Goal: Task Accomplishment & Management: Use online tool/utility

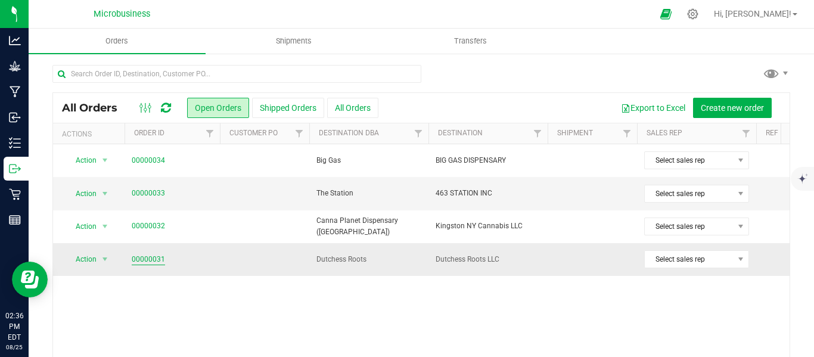
click at [153, 257] on link "00000031" at bounding box center [148, 259] width 33 height 11
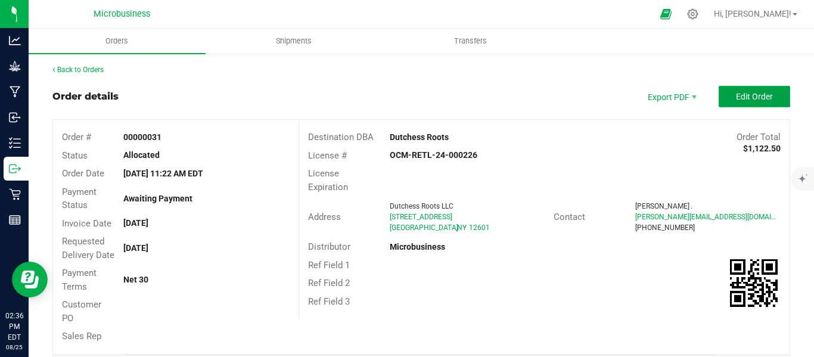
click at [743, 94] on span "Edit Order" at bounding box center [754, 97] width 37 height 10
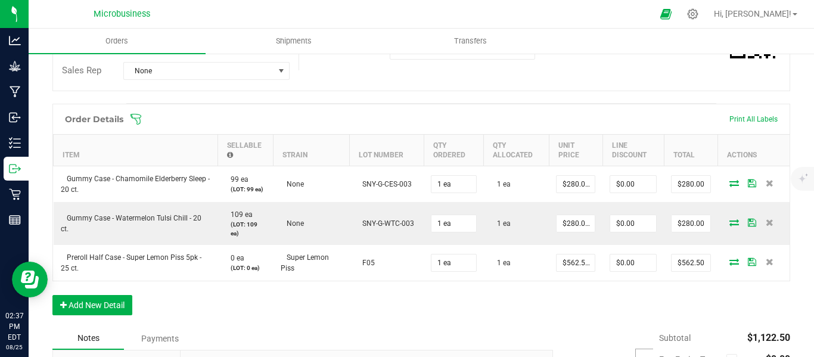
scroll to position [252, 0]
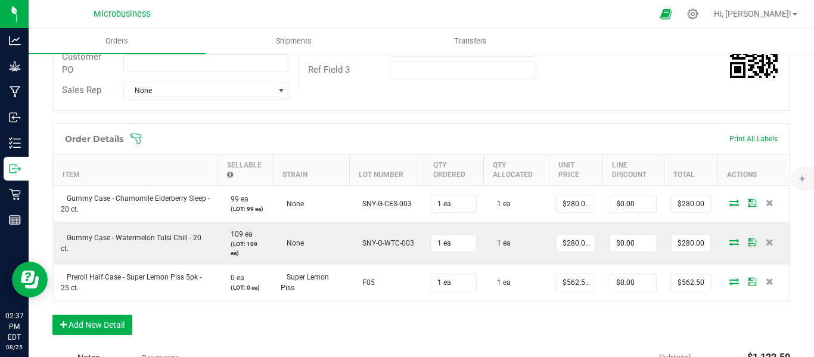
click at [141, 144] on icon at bounding box center [136, 138] width 11 height 11
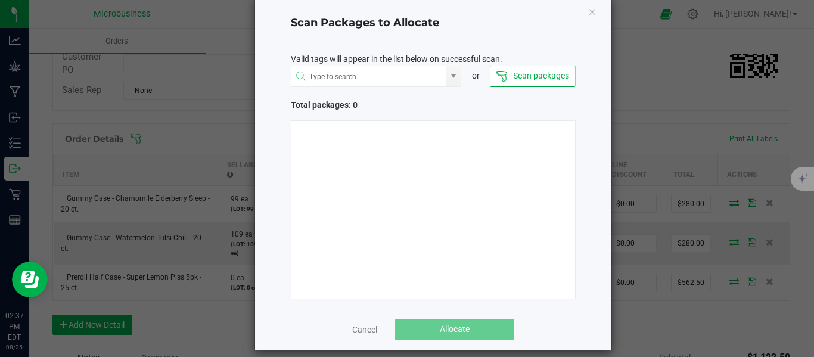
scroll to position [33, 0]
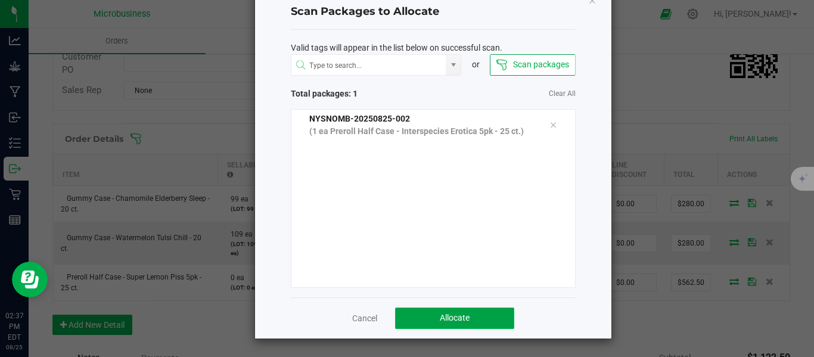
click at [428, 318] on button "Allocate" at bounding box center [454, 318] width 119 height 21
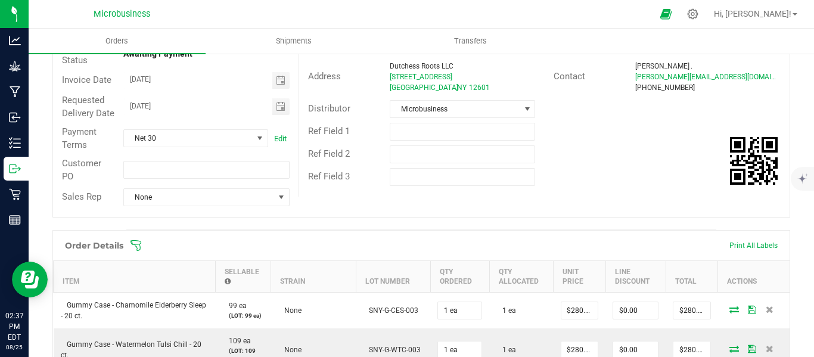
scroll to position [0, 0]
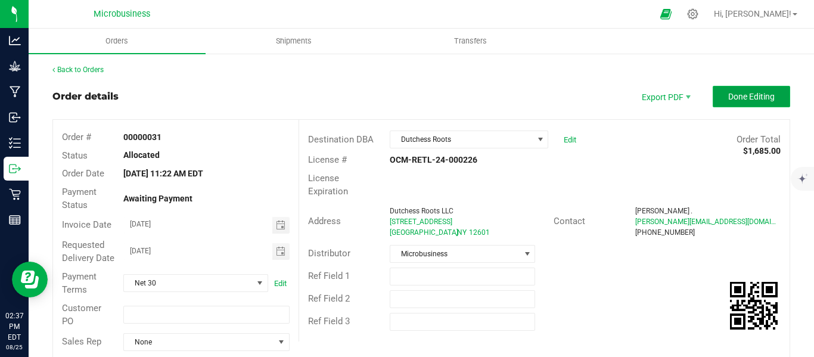
click at [752, 103] on button "Done Editing" at bounding box center [752, 96] width 78 height 21
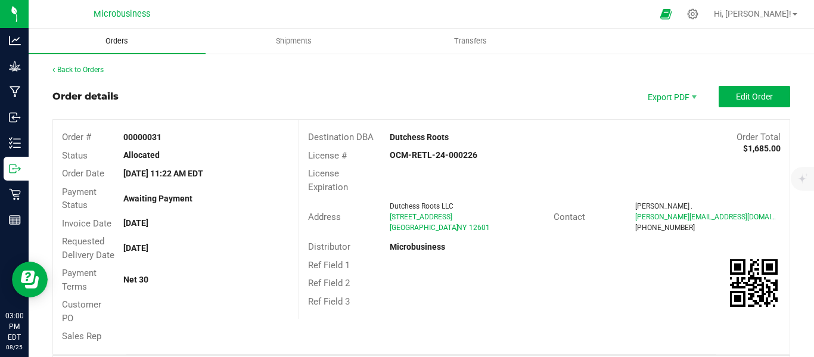
click at [110, 38] on span "Orders" at bounding box center [116, 41] width 55 height 11
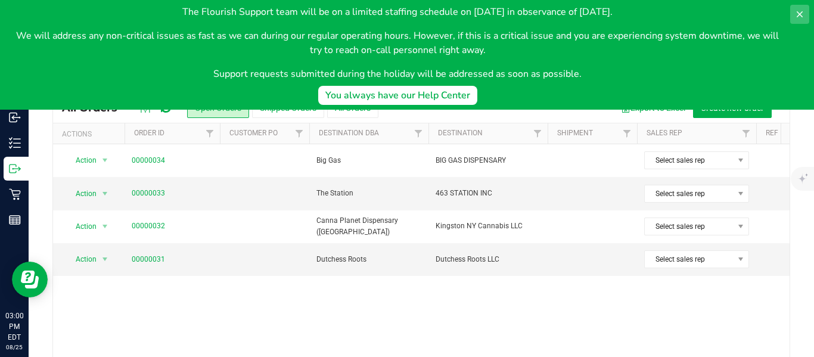
click at [795, 13] on icon at bounding box center [800, 15] width 10 height 10
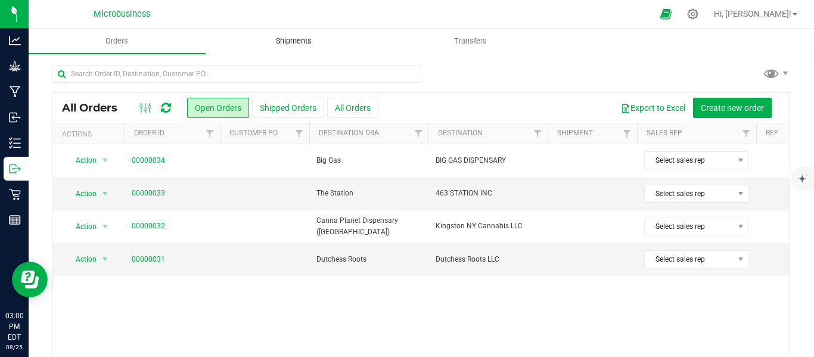
click at [284, 42] on span "Shipments" at bounding box center [294, 41] width 68 height 11
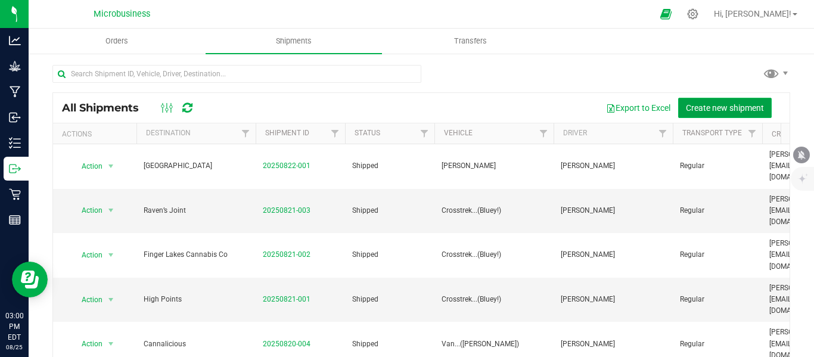
click at [699, 109] on span "Create new shipment" at bounding box center [725, 108] width 78 height 10
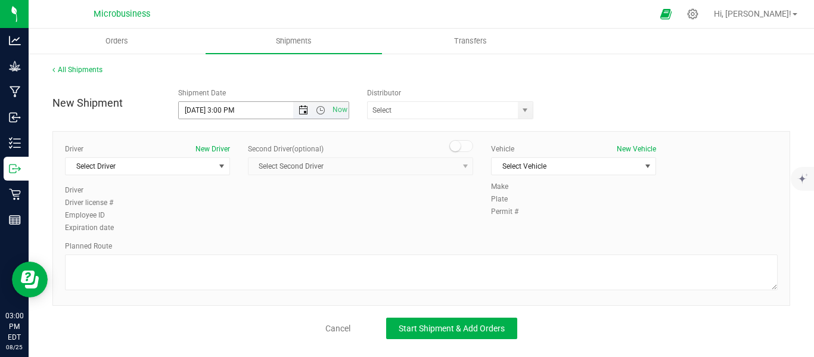
drag, startPoint x: 286, startPoint y: 111, endPoint x: 297, endPoint y: 111, distance: 11.3
click at [286, 111] on input "[DATE] 3:00 PM" at bounding box center [246, 110] width 134 height 17
click at [306, 111] on span "Open the date view" at bounding box center [304, 111] width 10 height 10
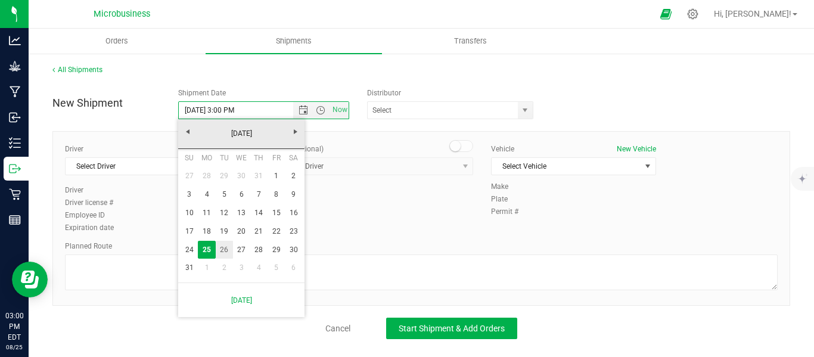
click at [224, 249] on link "26" at bounding box center [224, 250] width 17 height 18
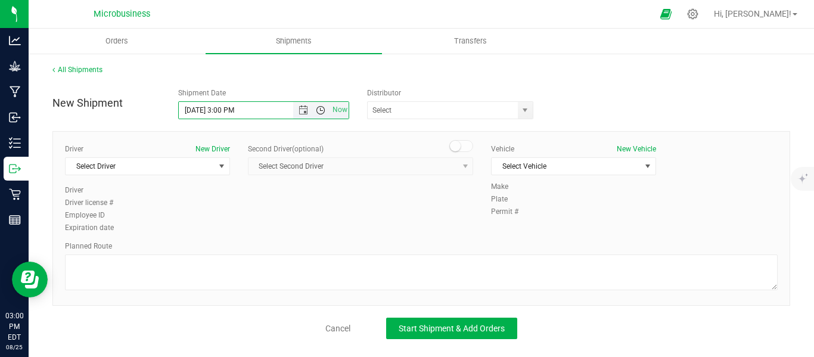
click at [321, 108] on span "Open the time view" at bounding box center [321, 111] width 10 height 10
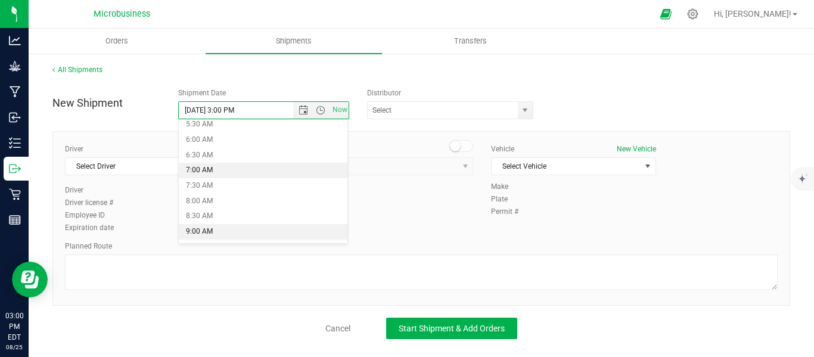
scroll to position [199, 0]
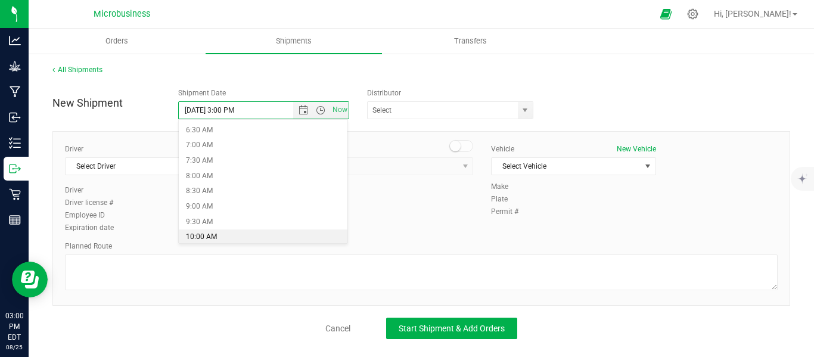
click at [218, 238] on li "10:00 AM" at bounding box center [263, 238] width 169 height 16
type input "[DATE] 10:00 AM"
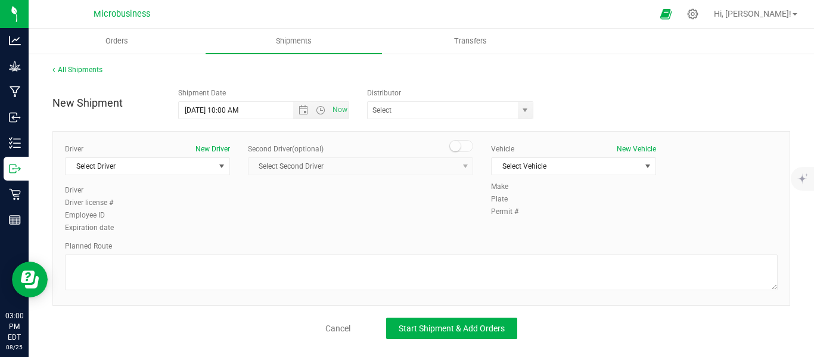
click at [554, 110] on div "New Shipment Shipment Date [DATE] 10:00 AM Now Distributor Kaycha Microbusiness" at bounding box center [422, 100] width 756 height 37
click at [516, 110] on span at bounding box center [450, 110] width 166 height 18
click at [528, 107] on span "select" at bounding box center [525, 111] width 10 height 10
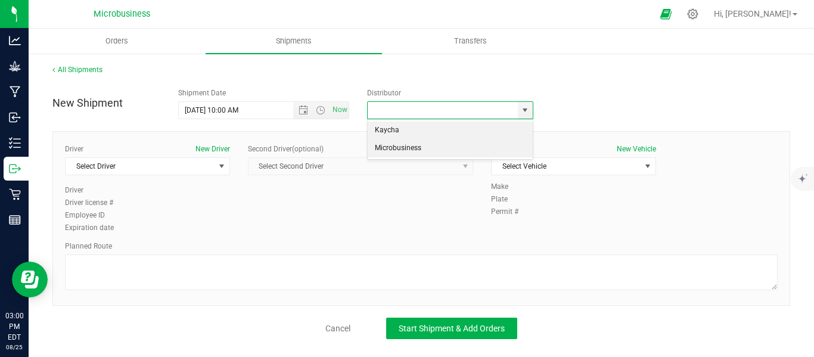
click at [411, 152] on li "Microbusiness" at bounding box center [450, 149] width 165 height 18
type input "Microbusiness"
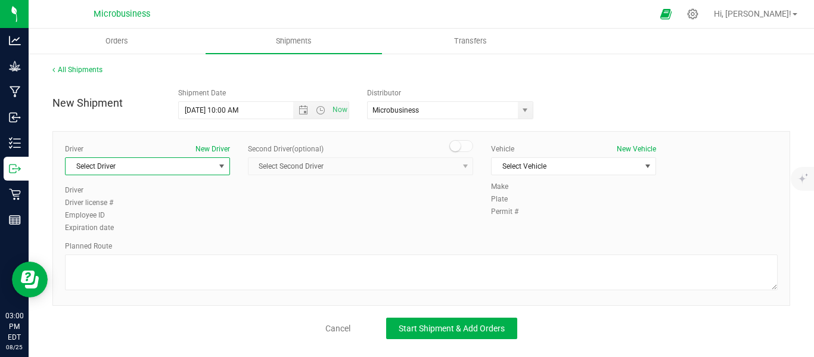
click at [222, 163] on span "select" at bounding box center [222, 167] width 10 height 10
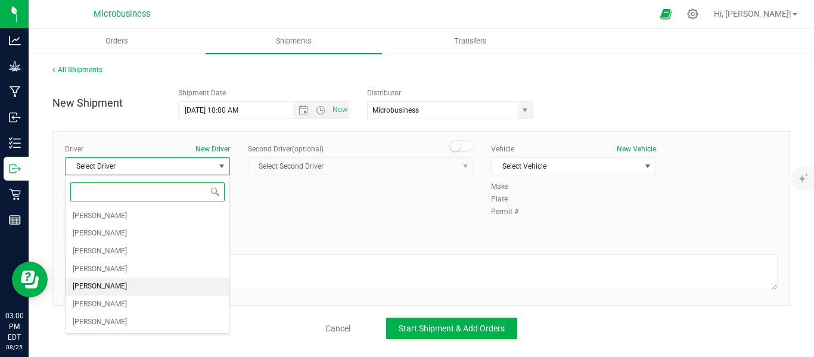
click at [101, 285] on span "[PERSON_NAME]" at bounding box center [100, 287] width 54 height 16
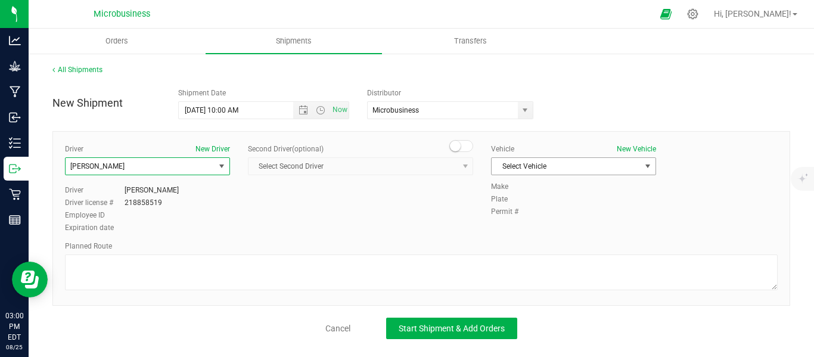
click at [646, 168] on span "select" at bounding box center [648, 167] width 10 height 10
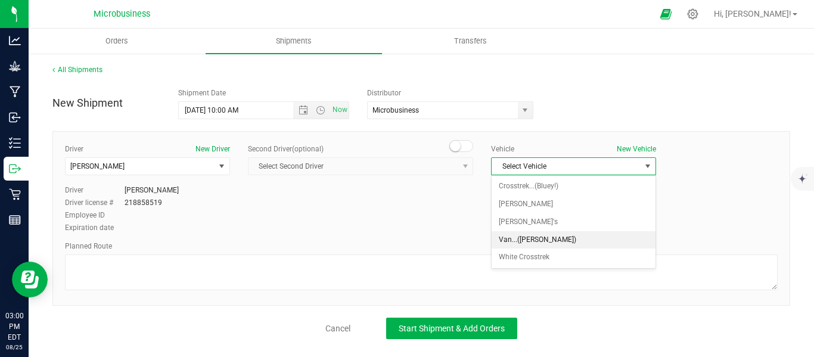
click at [528, 242] on li "Van...([PERSON_NAME])" at bounding box center [574, 240] width 164 height 18
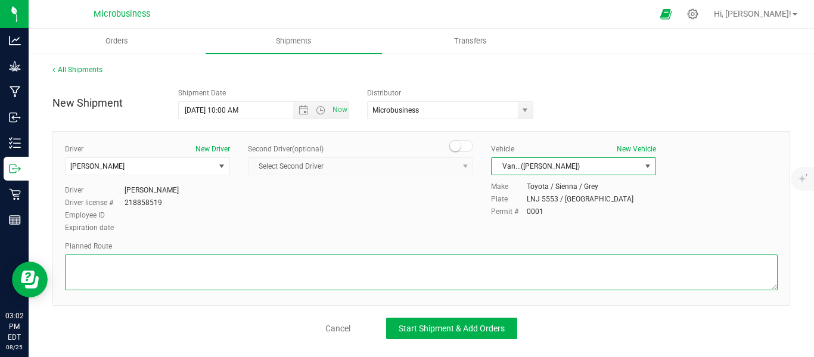
click at [144, 289] on textarea at bounding box center [421, 273] width 713 height 36
paste textarea "[STREET_ADDRESS]  Take Queens Hwy and Mettacahonts Rd to US-209 N in Accord 12…"
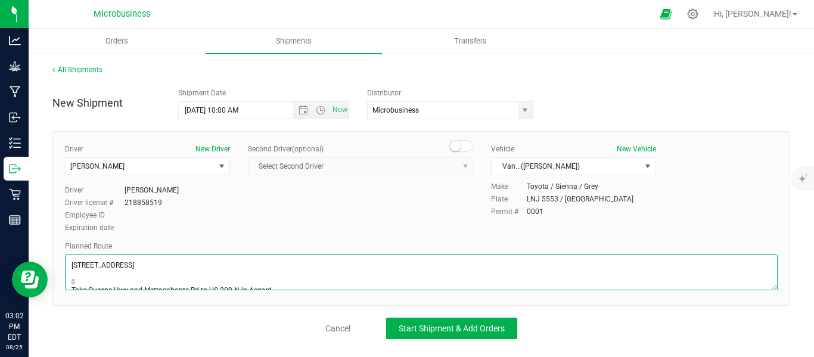
scroll to position [80, 0]
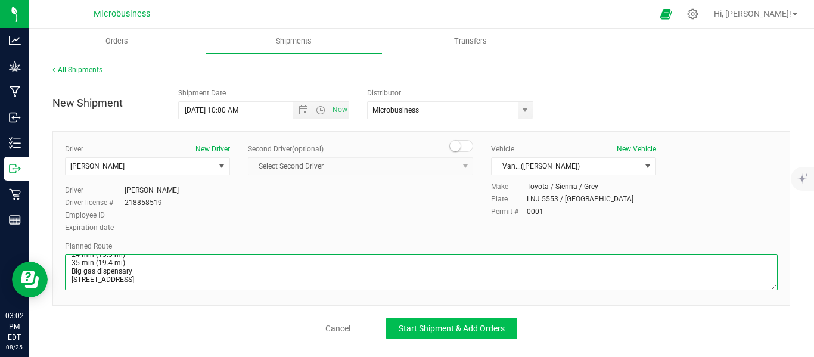
type textarea "[STREET_ADDRESS]  Take Queens Hwy and Mettacahonts Rd to US-209 N in Accord 12…"
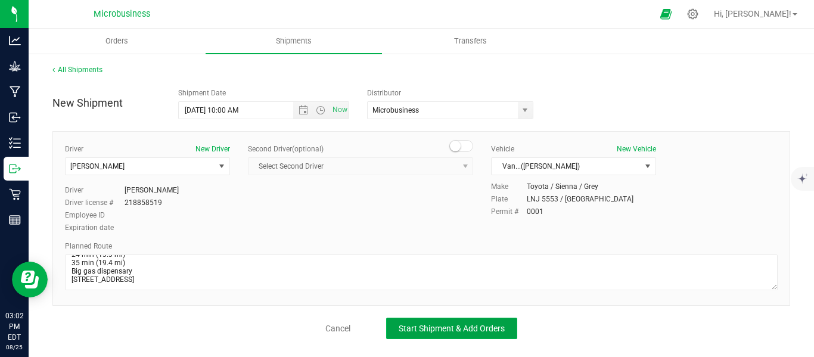
click at [456, 324] on span "Start Shipment & Add Orders" at bounding box center [452, 329] width 106 height 10
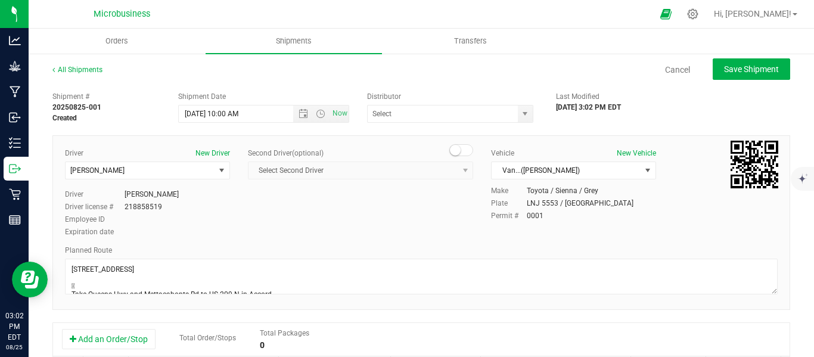
type input "Microbusiness"
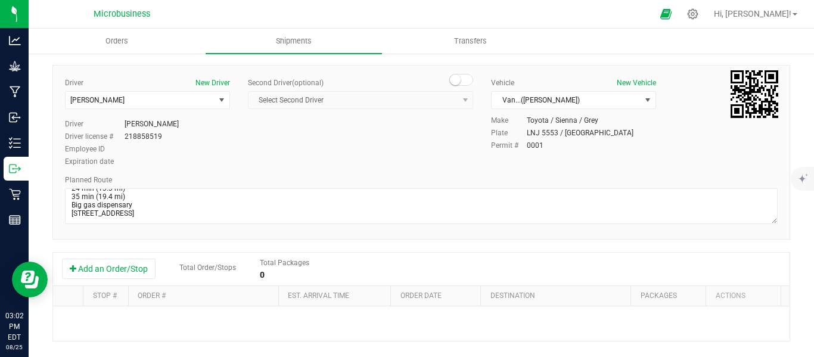
scroll to position [100, 0]
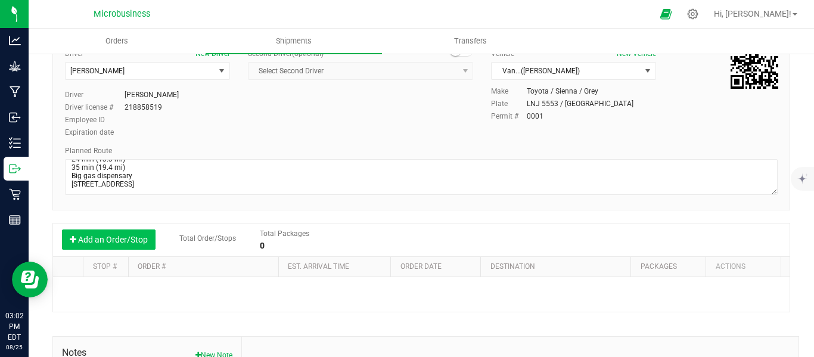
click at [125, 241] on button "Add an Order/Stop" at bounding box center [109, 240] width 94 height 20
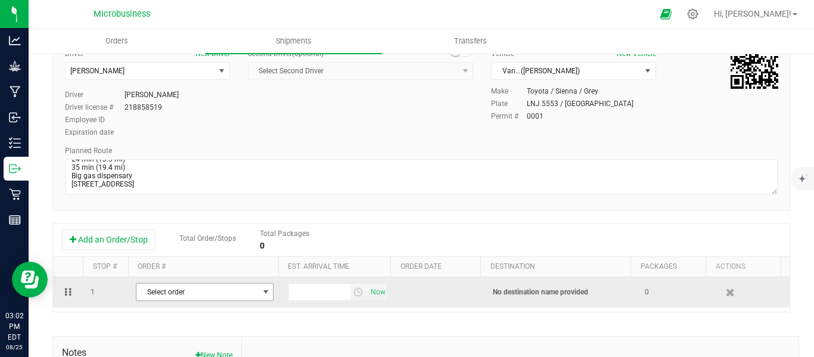
click at [261, 292] on span "select" at bounding box center [266, 292] width 10 height 10
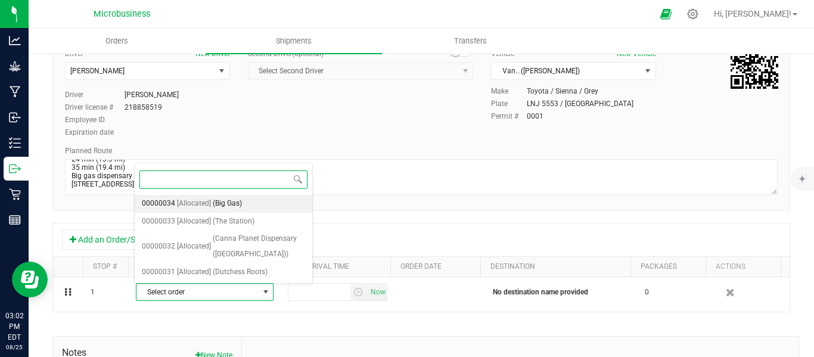
click at [214, 203] on span "(Big Gas)" at bounding box center [227, 204] width 29 height 16
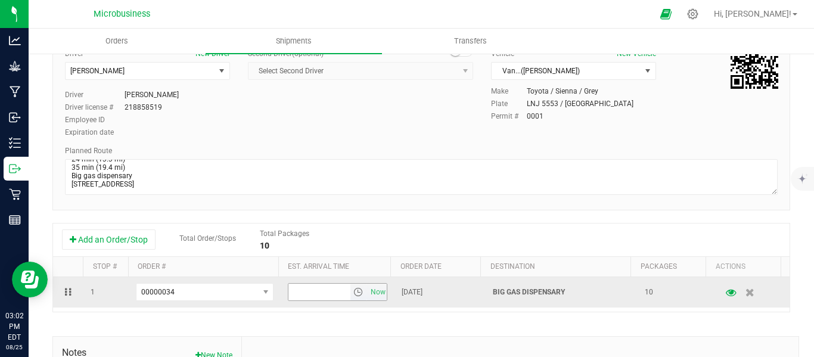
click at [354, 293] on span "select" at bounding box center [359, 292] width 10 height 10
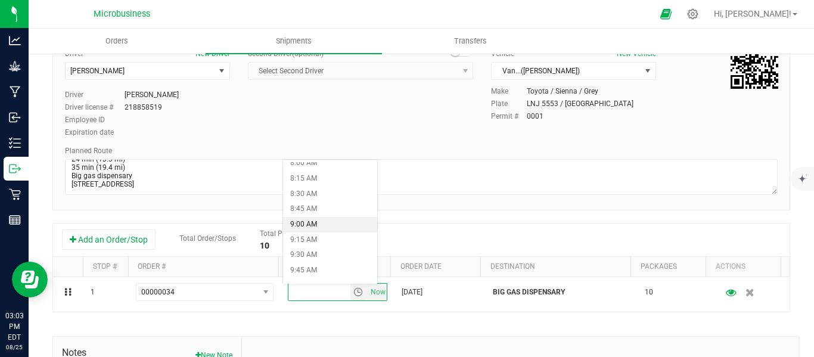
scroll to position [596, 0]
click at [308, 229] on li "10:45 AM" at bounding box center [330, 233] width 94 height 16
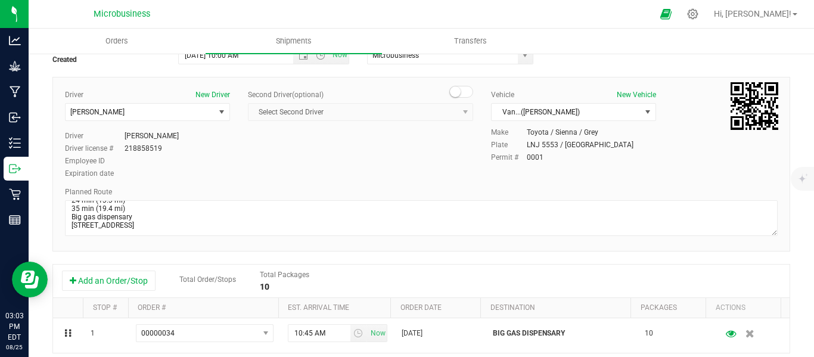
scroll to position [0, 0]
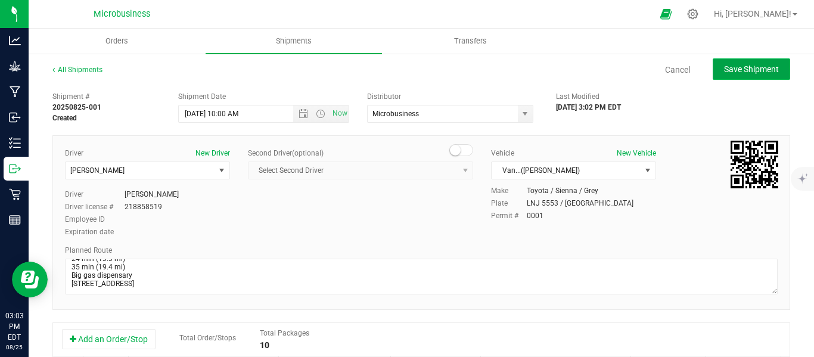
click at [739, 72] on span "Save Shipment" at bounding box center [751, 69] width 55 height 10
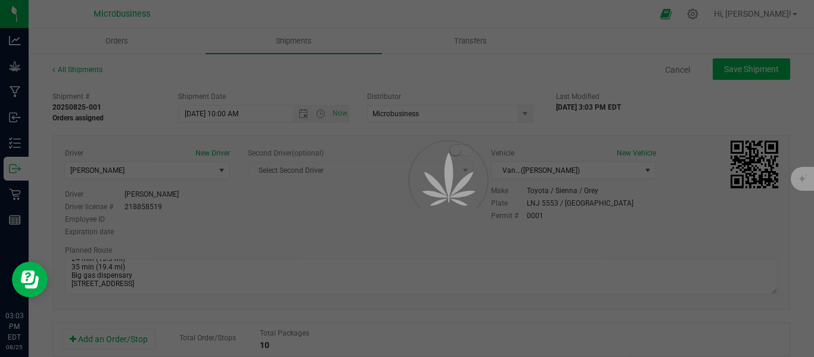
type input "[DATE] 2:00 PM"
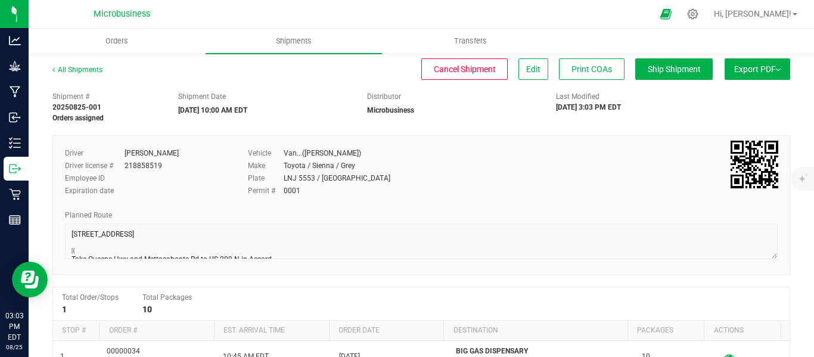
click at [770, 78] on button "Export PDF" at bounding box center [758, 68] width 66 height 21
click at [711, 133] on span "NY Manifest" at bounding box center [721, 131] width 39 height 8
click at [278, 40] on span "Shipments" at bounding box center [294, 41] width 68 height 11
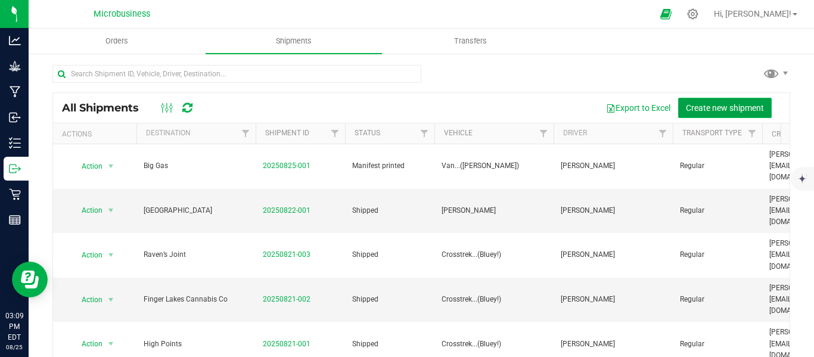
click at [735, 105] on span "Create new shipment" at bounding box center [725, 108] width 78 height 10
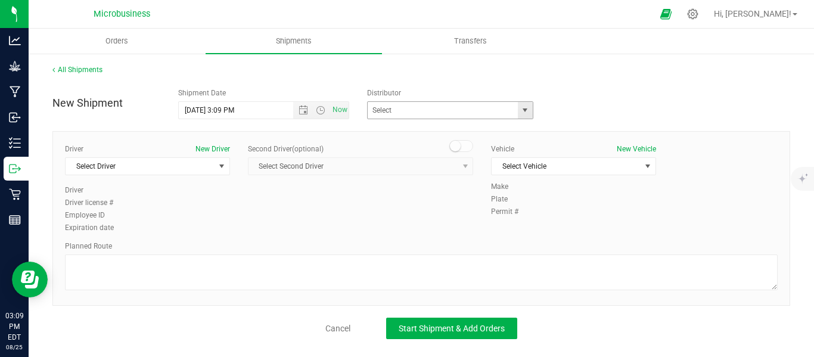
click at [526, 115] on span "select" at bounding box center [525, 110] width 15 height 17
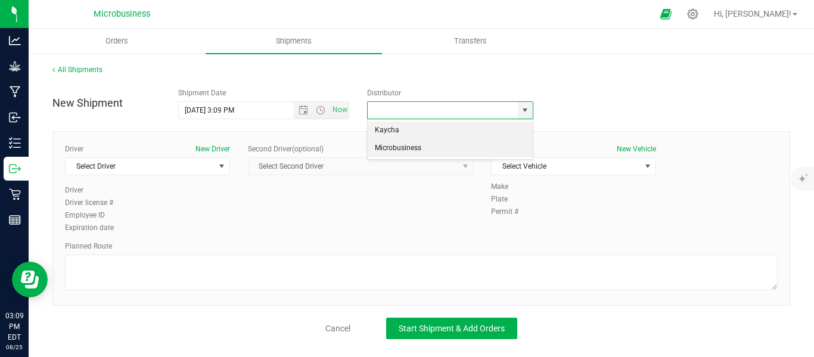
click at [419, 148] on li "Microbusiness" at bounding box center [450, 149] width 165 height 18
type input "Microbusiness"
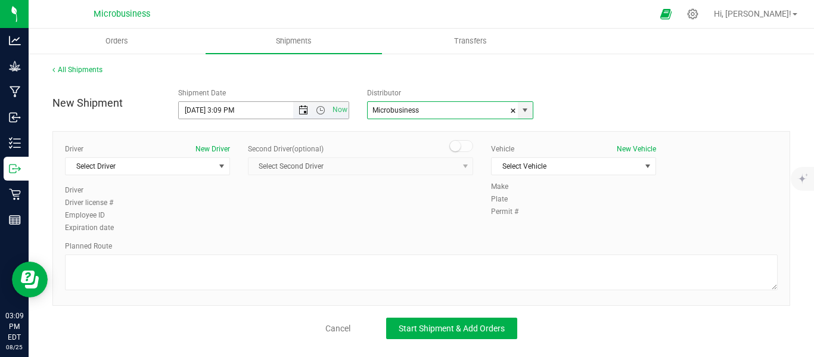
click at [303, 109] on span "Open the date view" at bounding box center [304, 111] width 10 height 10
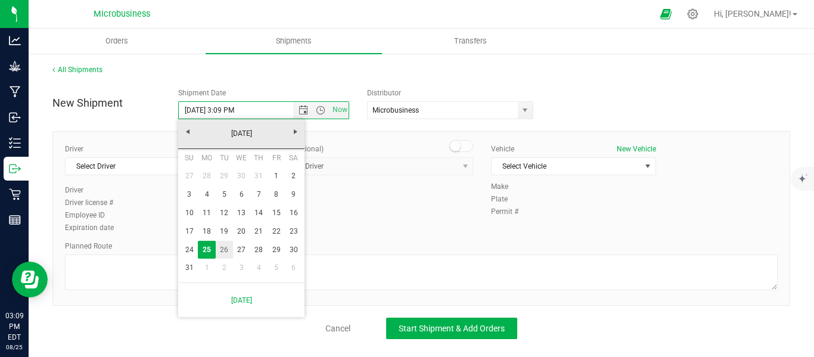
click at [227, 250] on link "26" at bounding box center [224, 250] width 17 height 18
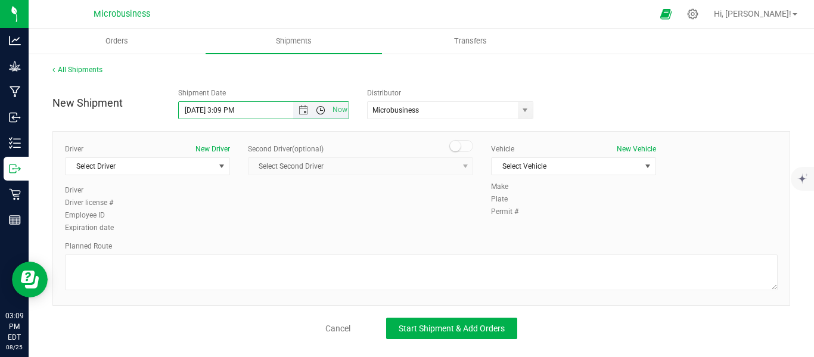
click at [317, 111] on span "Open the time view" at bounding box center [321, 111] width 10 height 10
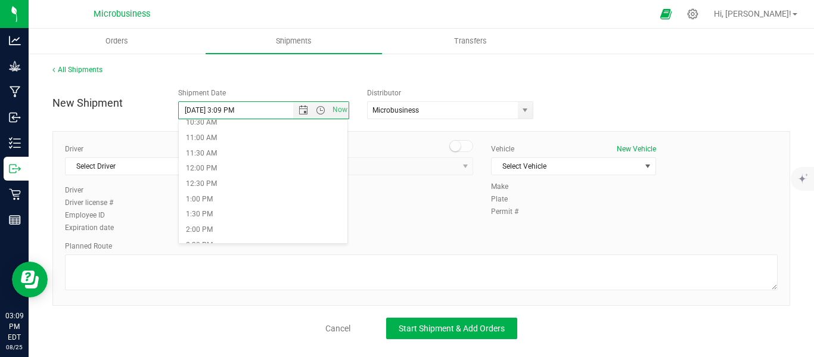
scroll to position [298, 0]
click at [224, 138] on li "10:00 AM" at bounding box center [263, 138] width 169 height 16
type input "[DATE] 10:00 AM"
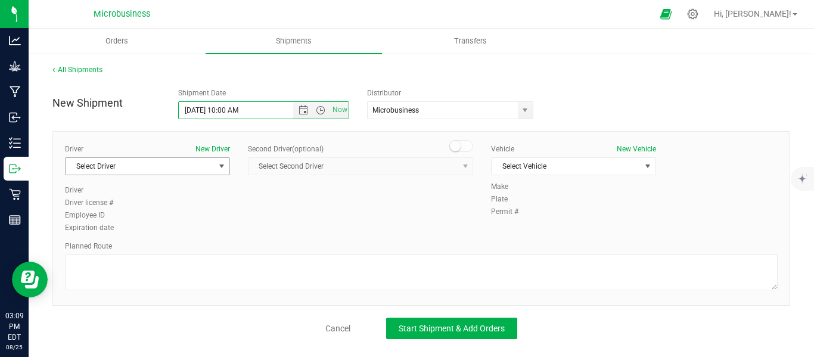
click at [221, 170] on span "select" at bounding box center [222, 167] width 10 height 10
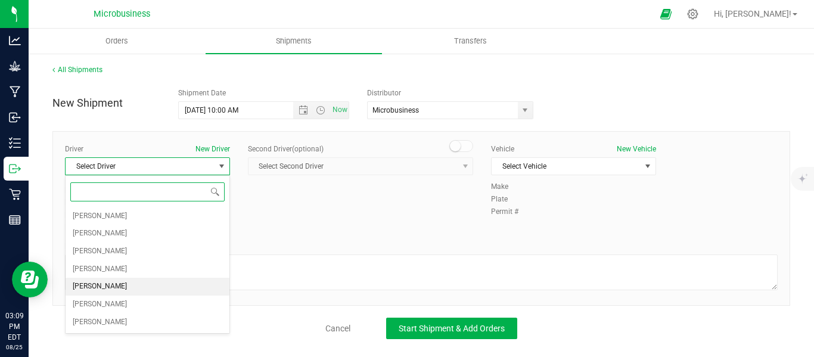
click at [110, 282] on li "[PERSON_NAME]" at bounding box center [148, 287] width 164 height 18
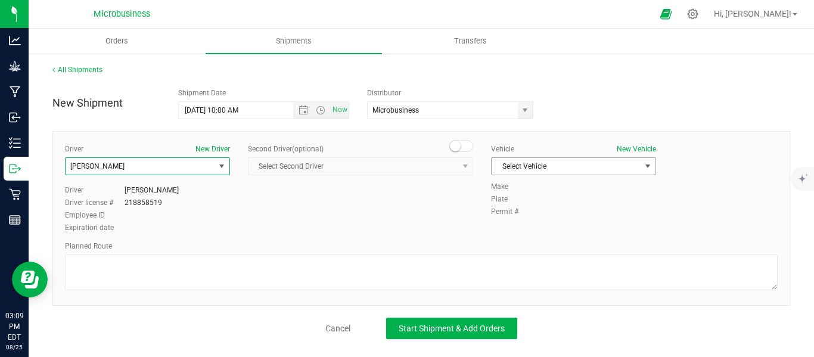
click at [650, 165] on span "select" at bounding box center [648, 167] width 10 height 10
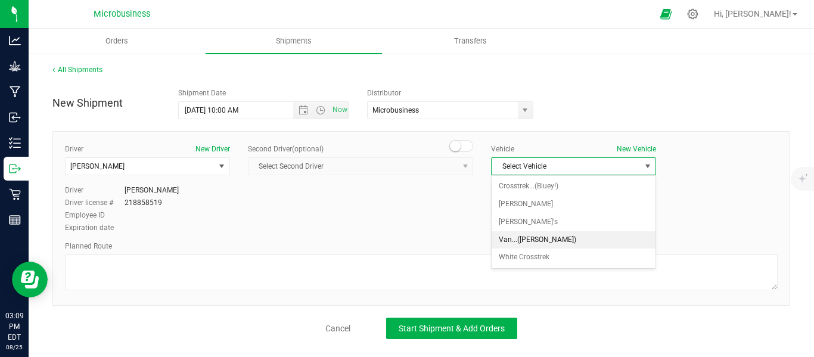
click at [520, 237] on li "Van...([PERSON_NAME])" at bounding box center [574, 240] width 164 height 18
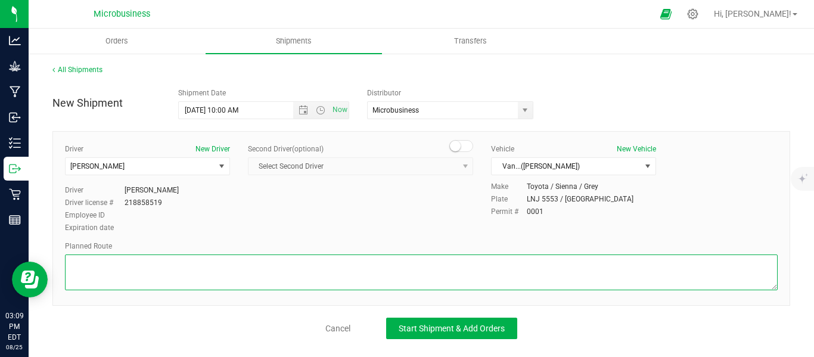
click at [131, 262] on textarea at bounding box center [421, 273] width 713 height 36
paste textarea "Big gas dispensary [STREET_ADDRESS]  Get on I-87 S from [PERSON_NAME] Dr 7 min…"
type textarea "Big gas dispensary [STREET_ADDRESS]  Get on I-87 S from [PERSON_NAME] Dr 7 min…"
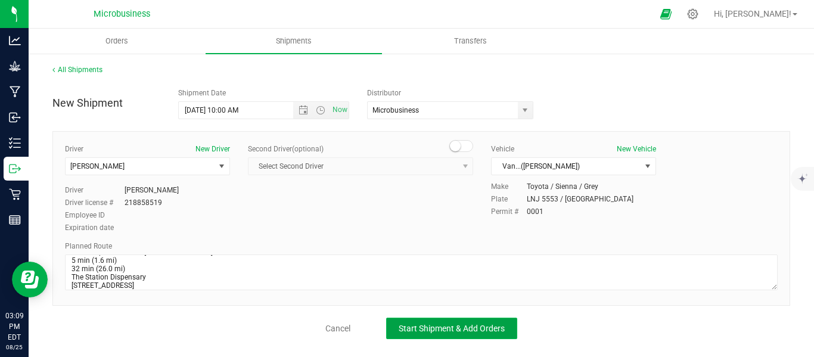
click at [438, 325] on span "Start Shipment & Add Orders" at bounding box center [452, 329] width 106 height 10
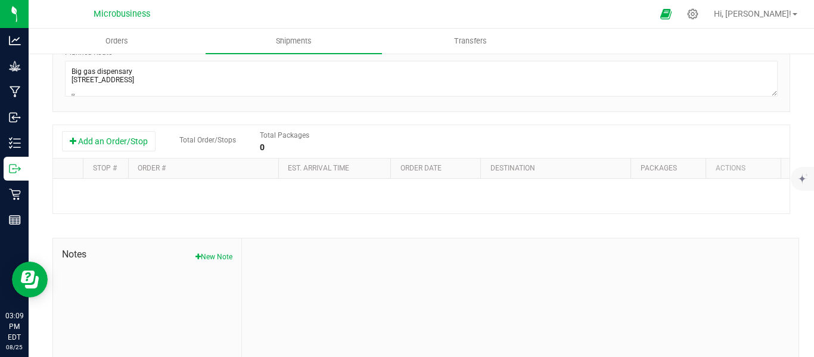
scroll to position [199, 0]
click at [121, 142] on button "Add an Order/Stop" at bounding box center [109, 141] width 94 height 20
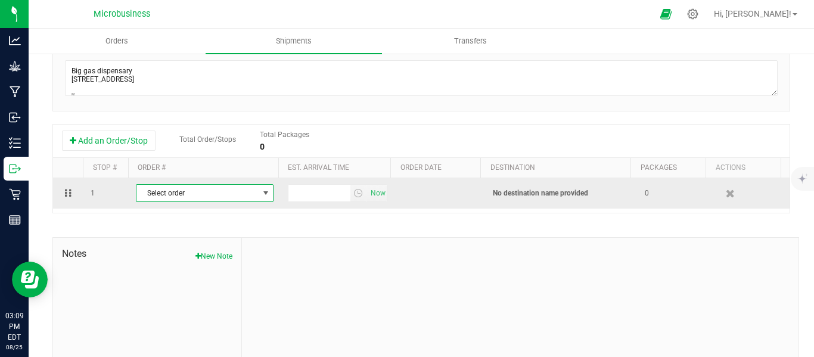
click at [258, 197] on span "select" at bounding box center [265, 193] width 15 height 17
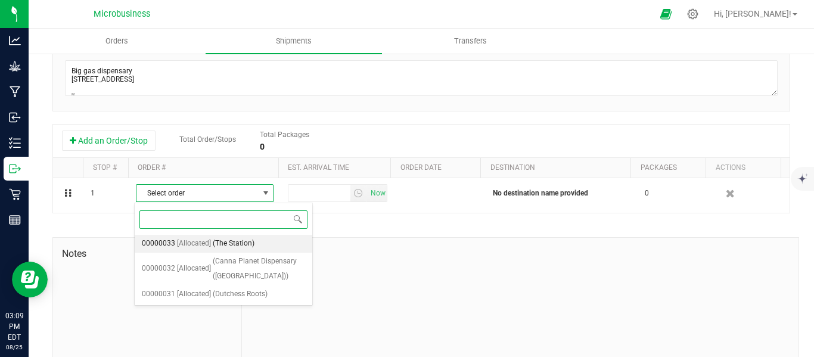
click at [228, 238] on span "(The Station)" at bounding box center [234, 244] width 42 height 16
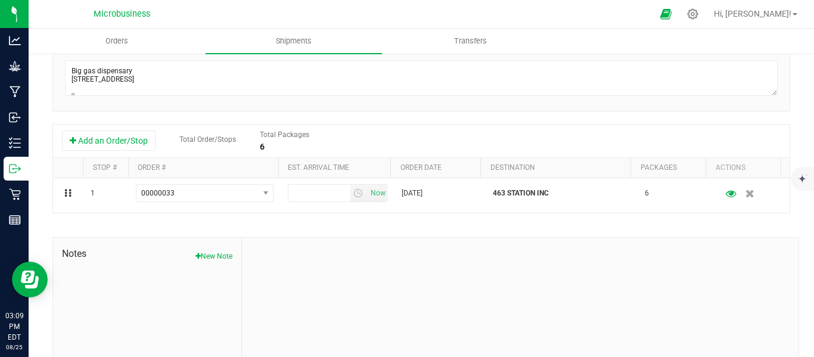
click at [626, 275] on div at bounding box center [520, 318] width 557 height 160
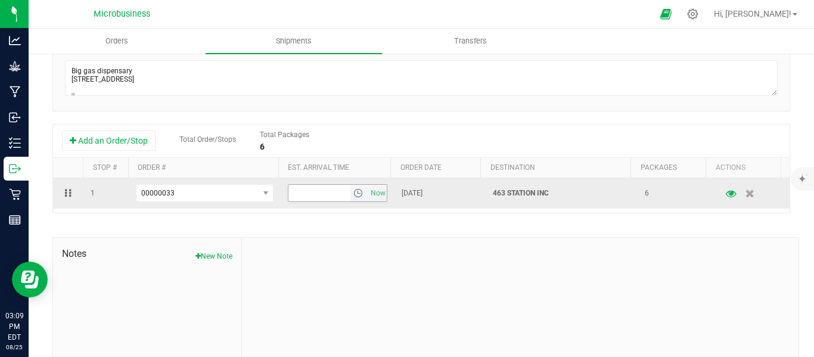
click at [354, 193] on span "select" at bounding box center [359, 193] width 10 height 10
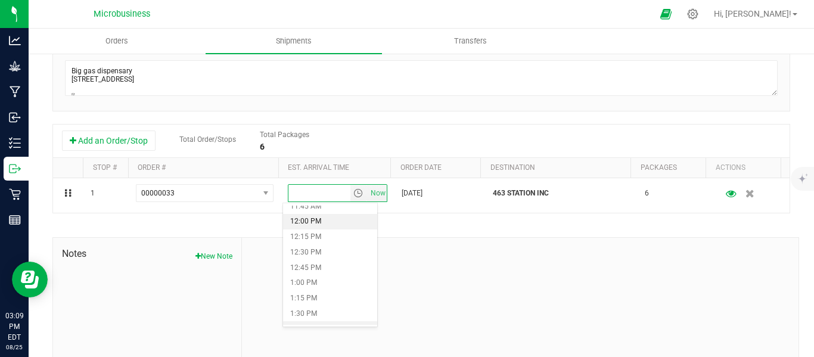
scroll to position [696, 0]
click at [306, 249] on li "12:00 PM" at bounding box center [330, 253] width 94 height 16
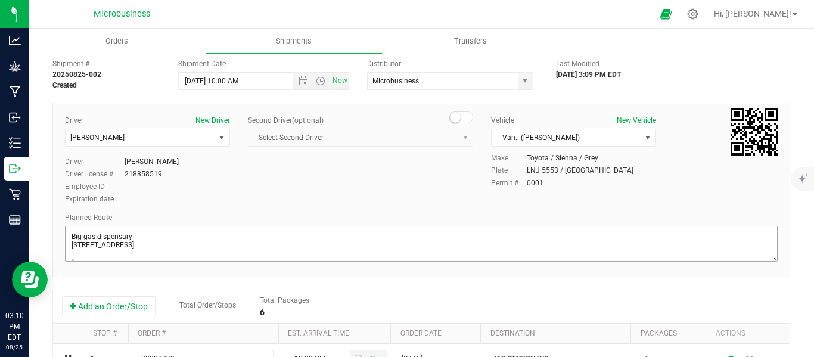
scroll to position [0, 0]
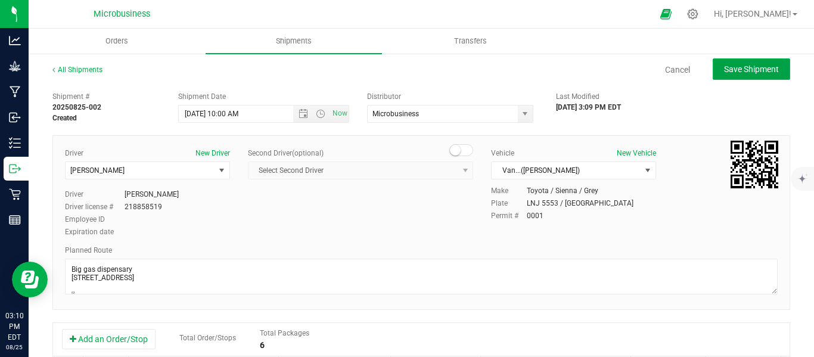
click at [745, 72] on span "Save Shipment" at bounding box center [751, 69] width 55 height 10
type input "[DATE] 2:00 PM"
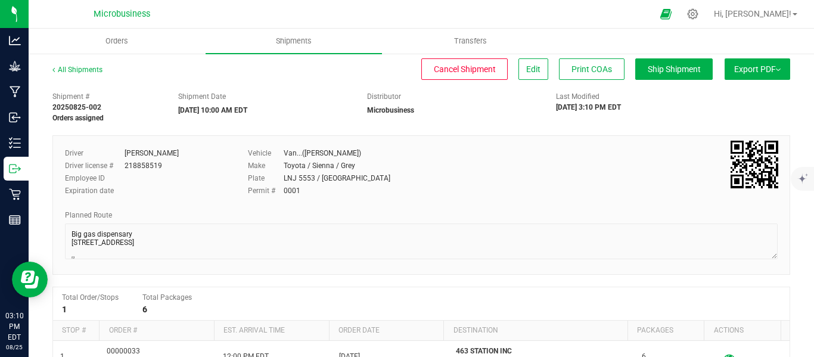
click at [768, 72] on button "Export PDF" at bounding box center [758, 68] width 66 height 21
click at [726, 129] on span "NY Manifest" at bounding box center [721, 131] width 39 height 8
click at [280, 39] on span "Shipments" at bounding box center [294, 41] width 68 height 11
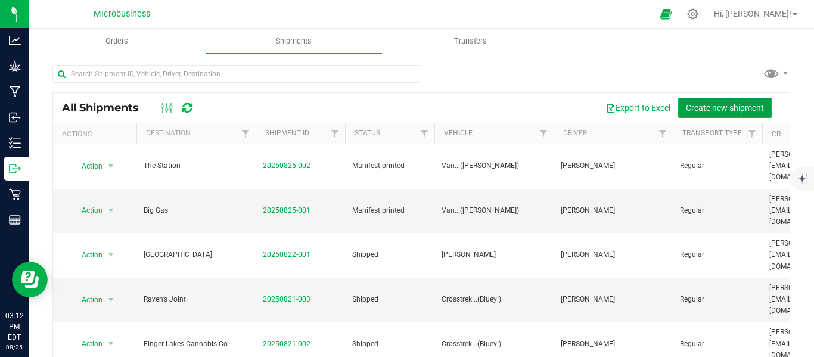
click at [717, 109] on span "Create new shipment" at bounding box center [725, 108] width 78 height 10
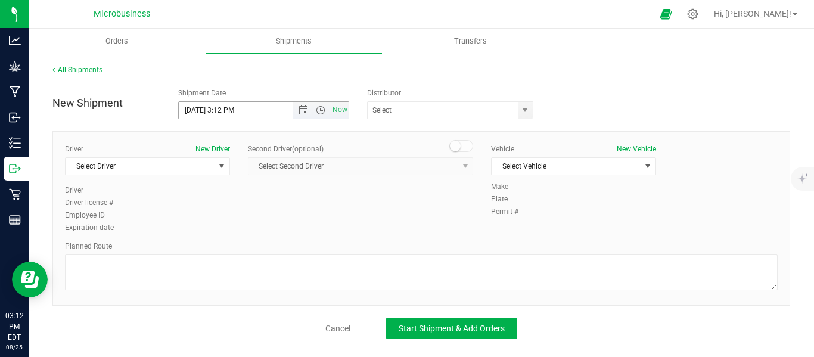
click at [307, 115] on span "Now" at bounding box center [321, 110] width 56 height 17
click at [296, 109] on span "Open the date view" at bounding box center [303, 111] width 20 height 10
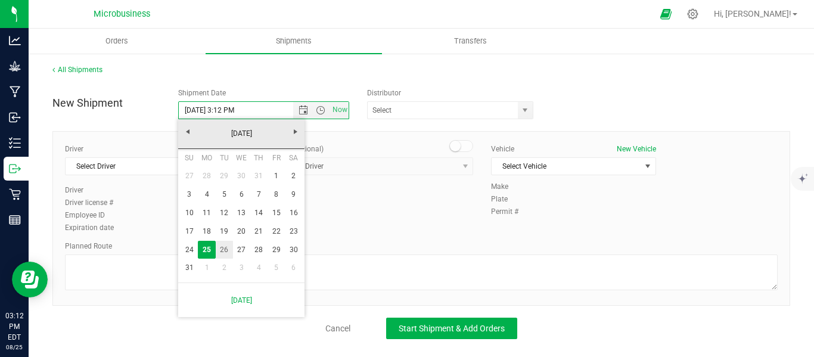
click at [223, 248] on link "26" at bounding box center [224, 250] width 17 height 18
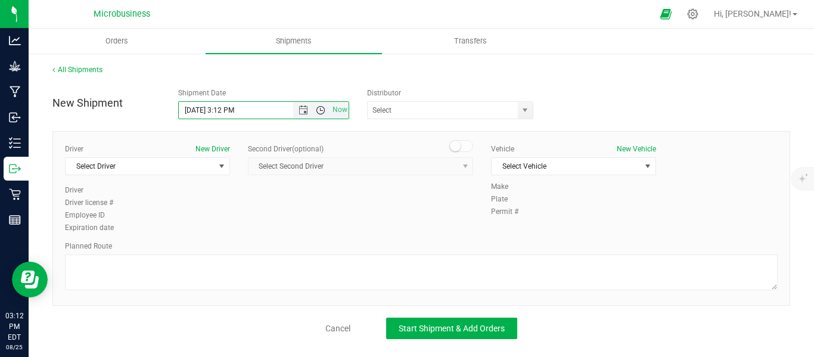
click at [325, 109] on span "Open the time view" at bounding box center [321, 111] width 10 height 10
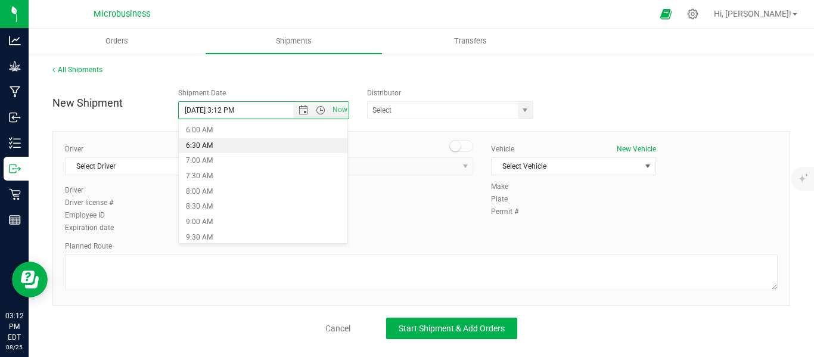
scroll to position [199, 0]
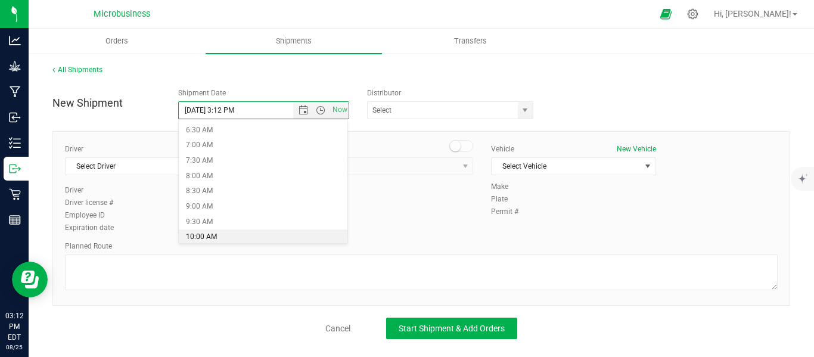
click at [207, 238] on li "10:00 AM" at bounding box center [263, 238] width 169 height 16
type input "[DATE] 10:00 AM"
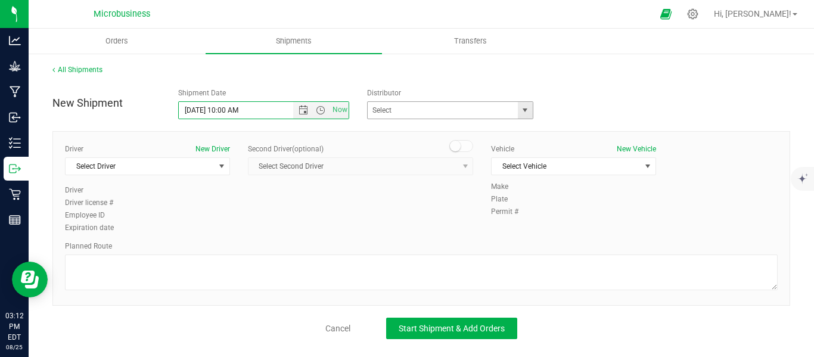
click at [520, 108] on span "select" at bounding box center [525, 110] width 15 height 17
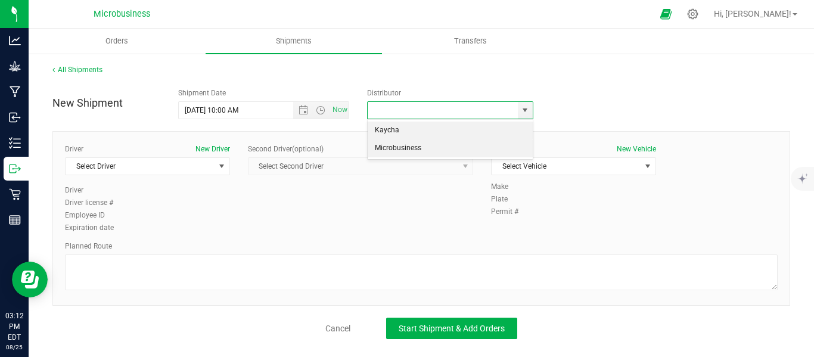
click at [394, 148] on li "Microbusiness" at bounding box center [450, 149] width 165 height 18
type input "Microbusiness"
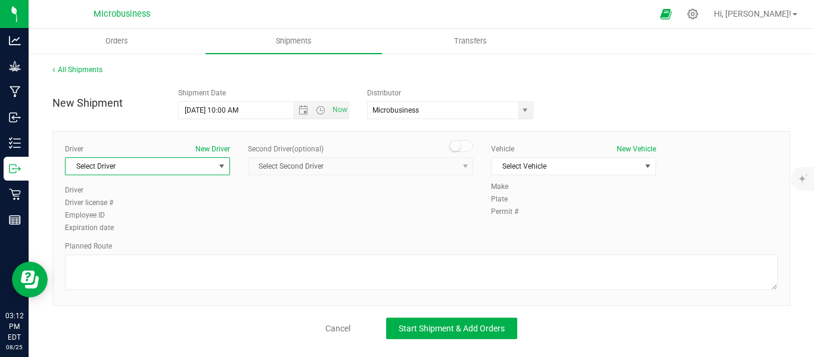
click at [221, 166] on span "select" at bounding box center [222, 167] width 10 height 10
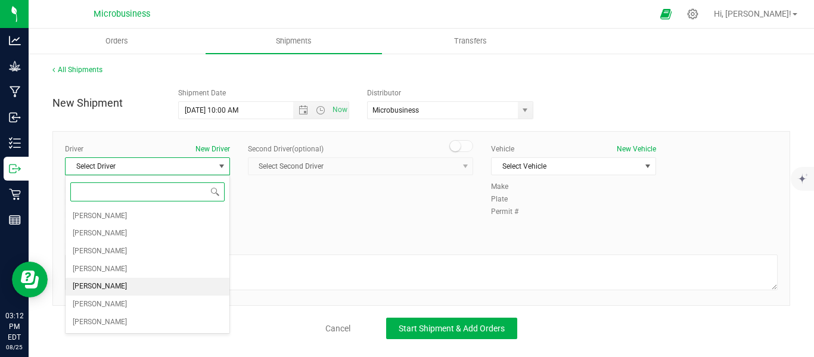
click at [100, 288] on span "[PERSON_NAME]" at bounding box center [100, 287] width 54 height 16
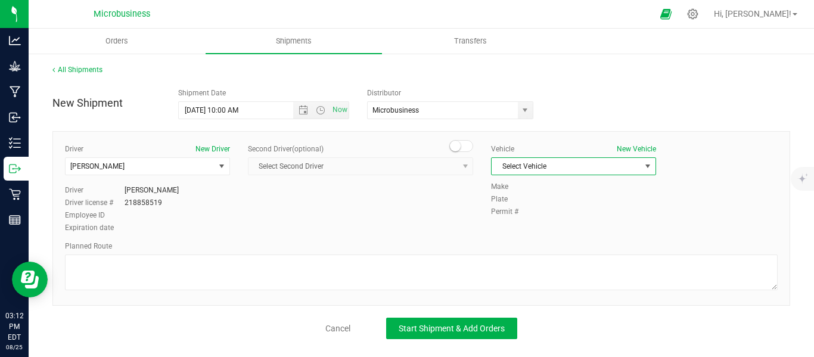
click at [652, 169] on span "select" at bounding box center [648, 167] width 10 height 10
click at [533, 240] on li "Van...([PERSON_NAME])" at bounding box center [574, 240] width 164 height 18
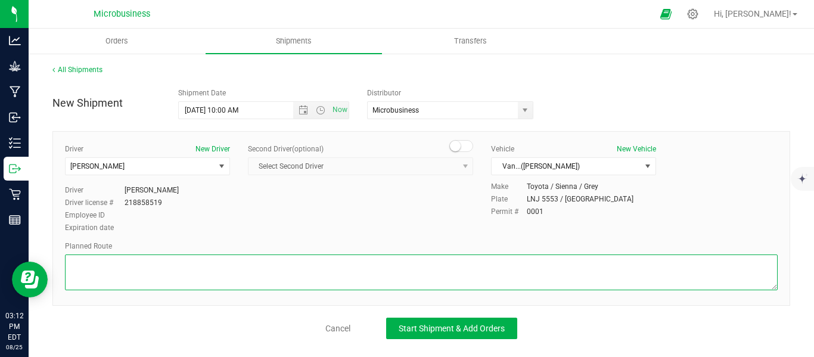
click at [189, 282] on textarea at bounding box center [421, 273] width 713 height 36
paste textarea "The Station Dispensary [STREET_ADDRESS]  Take Main St to [GEOGRAPHIC_DATA] 2 m…"
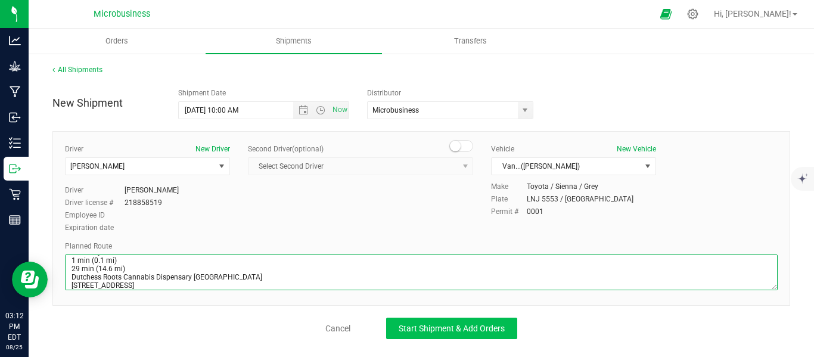
type textarea "The Station Dispensary [STREET_ADDRESS]  Take Main St to [GEOGRAPHIC_DATA] 2 m…"
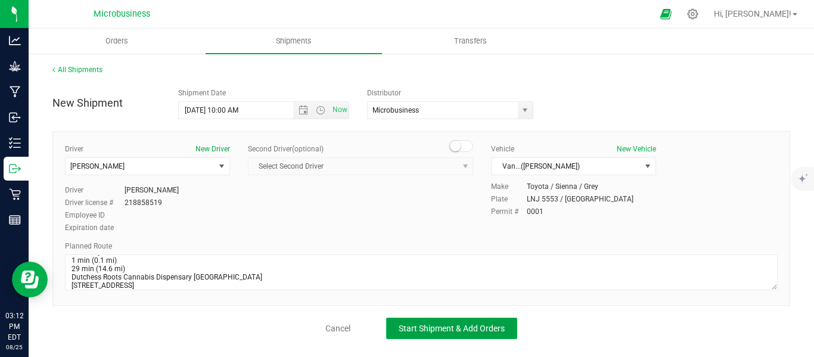
click at [454, 330] on span "Start Shipment & Add Orders" at bounding box center [452, 329] width 106 height 10
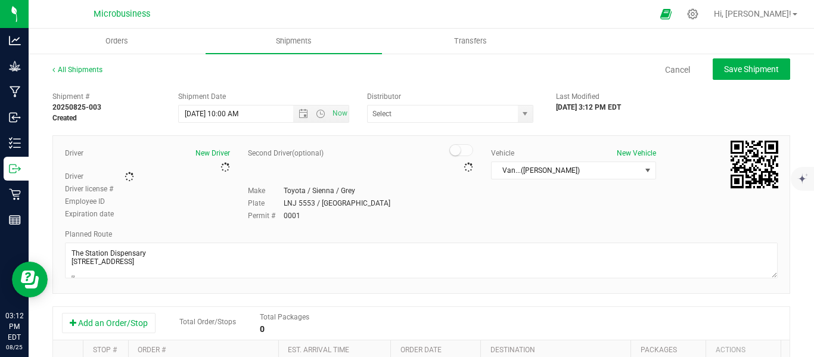
type input "Microbusiness"
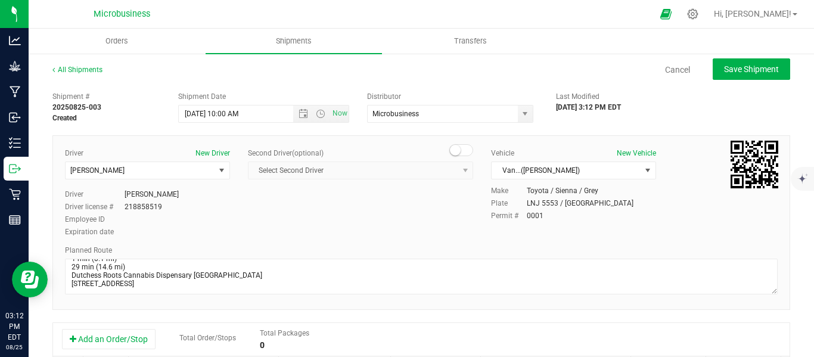
scroll to position [252, 0]
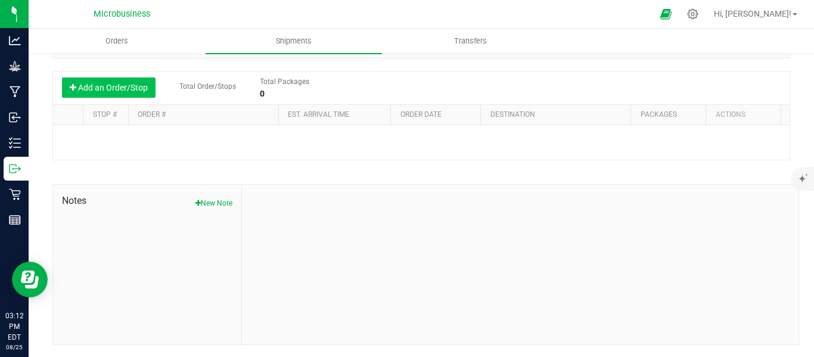
click at [109, 82] on button "Add an Order/Stop" at bounding box center [109, 88] width 94 height 20
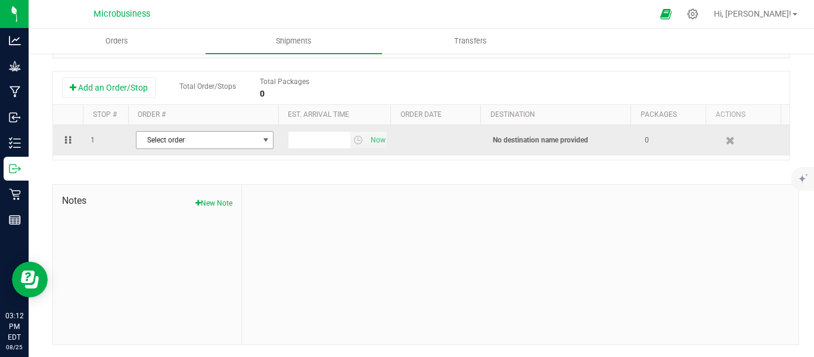
click at [245, 148] on span "Select order" at bounding box center [198, 140] width 122 height 17
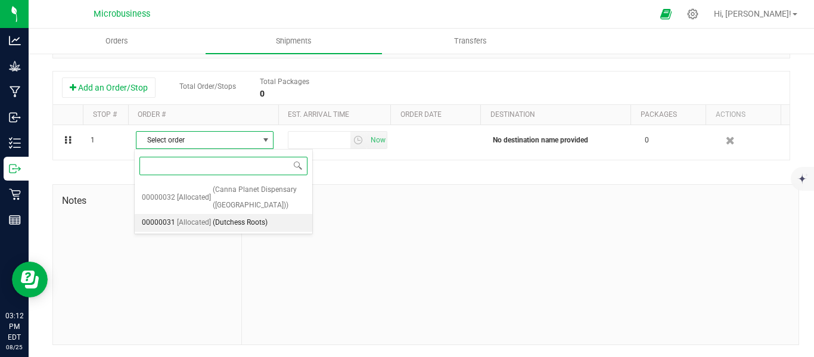
click at [228, 220] on span "(Dutchess Roots)" at bounding box center [240, 223] width 55 height 16
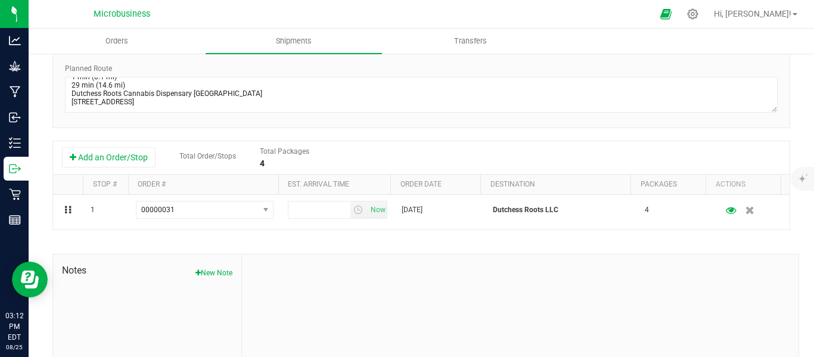
scroll to position [153, 0]
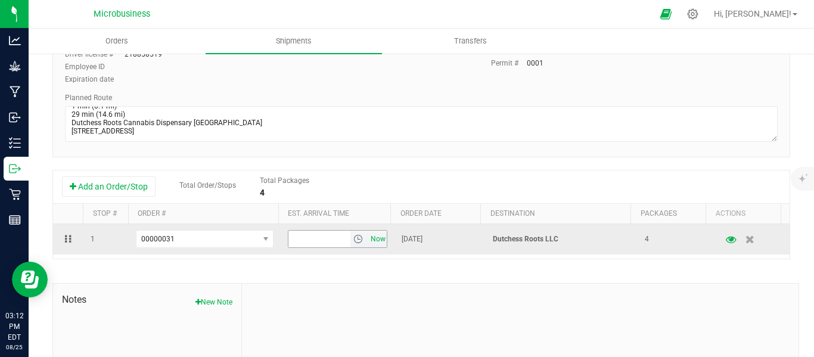
click at [368, 244] on span "Now" at bounding box center [378, 239] width 20 height 17
click at [354, 241] on span "select" at bounding box center [359, 239] width 10 height 10
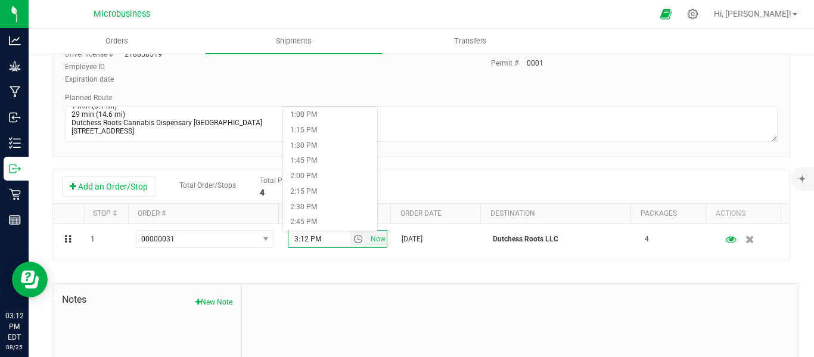
scroll to position [795, 0]
click at [312, 119] on li "1:00 PM" at bounding box center [330, 119] width 94 height 16
click at [432, 280] on div "Shipment # 20250825-003 Created Shipment Date [DATE] 10:00 AM Now Distributor M…" at bounding box center [421, 188] width 738 height 511
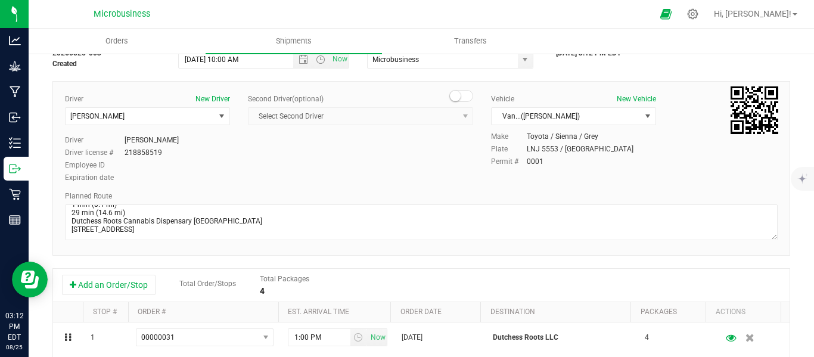
scroll to position [0, 0]
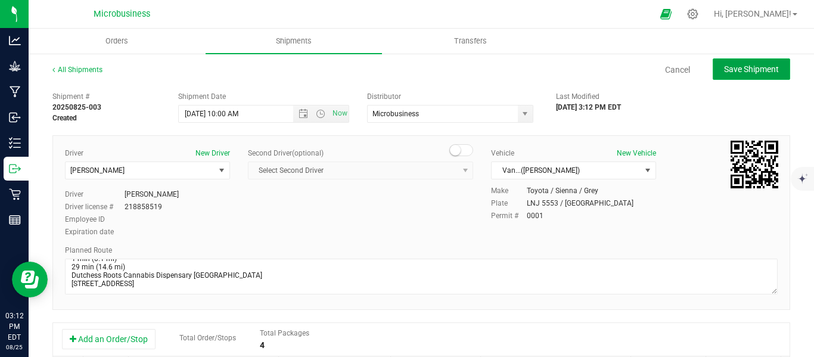
click at [731, 70] on span "Save Shipment" at bounding box center [751, 69] width 55 height 10
type input "[DATE] 2:00 PM"
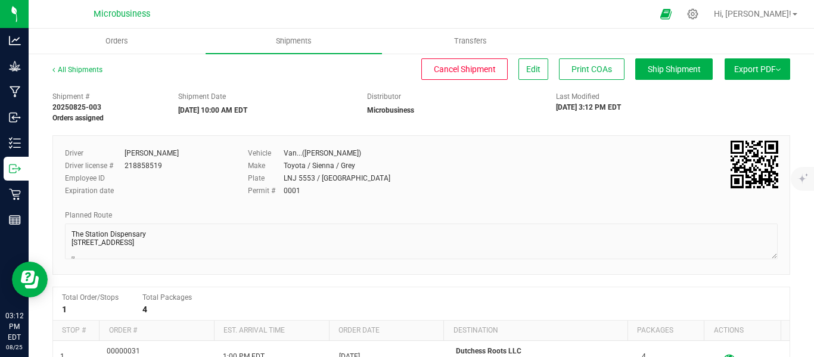
click at [776, 69] on img at bounding box center [778, 70] width 5 height 2
click at [725, 131] on span "NY Manifest" at bounding box center [721, 131] width 39 height 8
click at [83, 66] on link "All Shipments" at bounding box center [77, 70] width 50 height 8
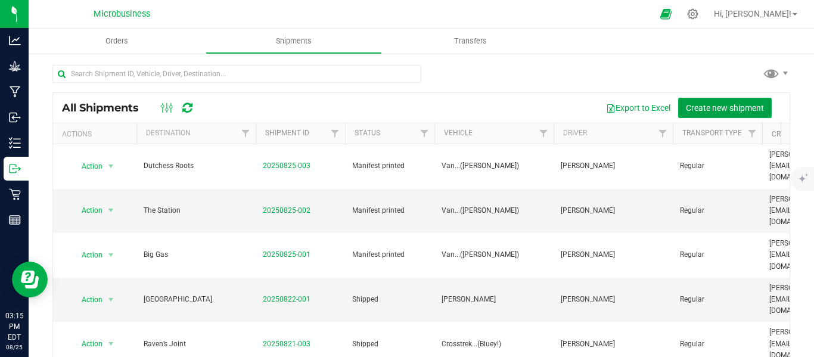
click at [704, 103] on span "Create new shipment" at bounding box center [725, 108] width 78 height 10
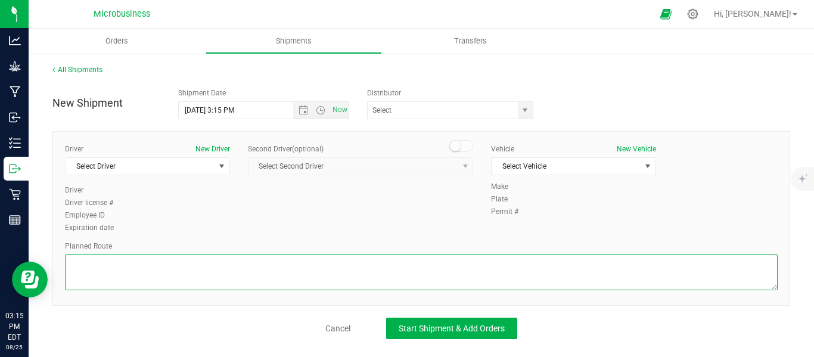
click at [140, 270] on textarea at bounding box center [421, 273] width 713 height 36
paste textarea "Dutchess Roots Cannabis Dispensary Poughkeepsie [STREET_ADDRESS]  Continue to …"
click at [302, 111] on span "Open the date view" at bounding box center [304, 111] width 10 height 10
type textarea "Dutchess Roots Cannabis Dispensary Poughkeepsie [STREET_ADDRESS]  Continue to …"
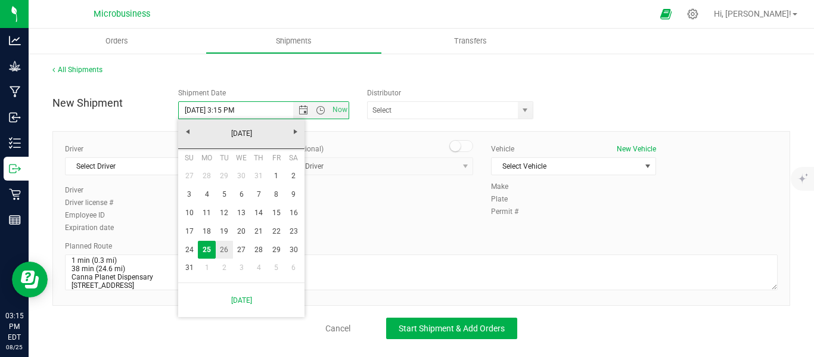
click at [224, 247] on link "26" at bounding box center [224, 250] width 17 height 18
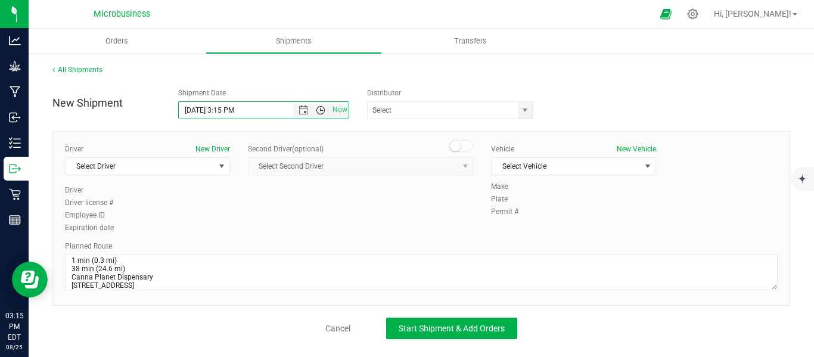
click at [317, 109] on span "Open the time view" at bounding box center [321, 111] width 10 height 10
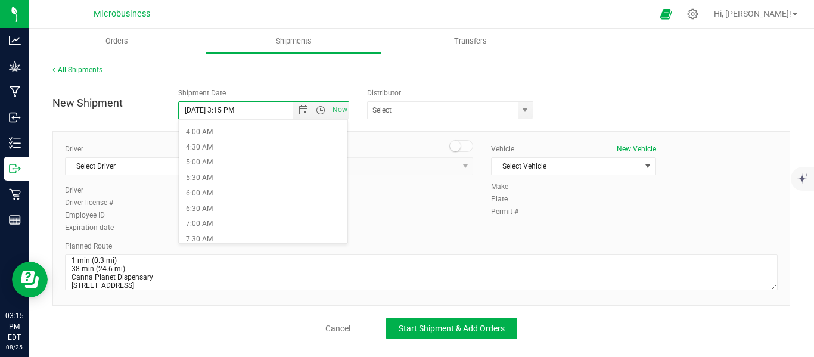
scroll to position [298, 0]
click at [210, 137] on li "10:00 AM" at bounding box center [263, 138] width 169 height 16
type input "[DATE] 10:00 AM"
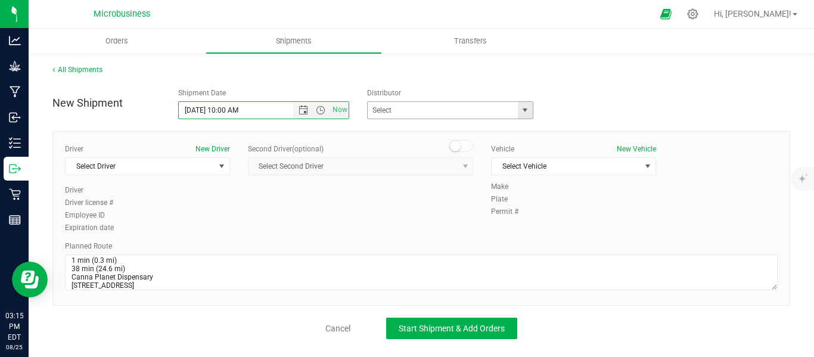
click at [523, 111] on span "select" at bounding box center [525, 111] width 10 height 10
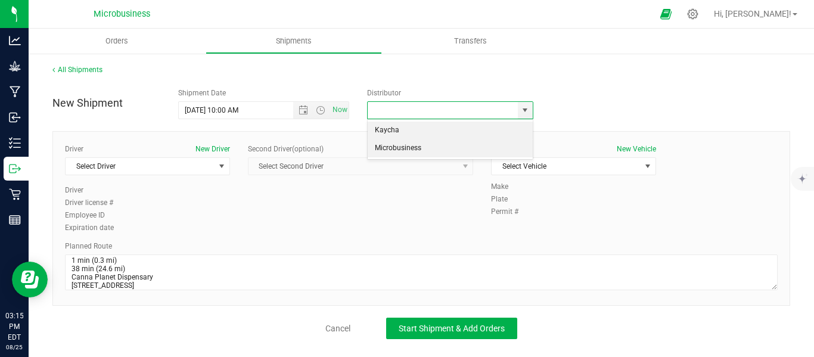
click at [407, 144] on li "Microbusiness" at bounding box center [450, 149] width 165 height 18
type input "Microbusiness"
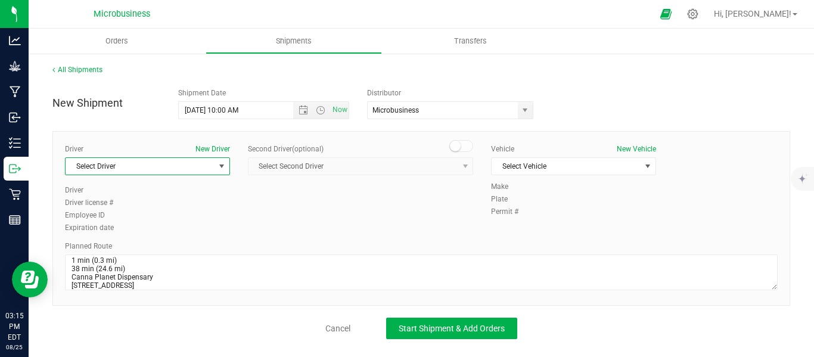
click at [217, 159] on span "select" at bounding box center [221, 166] width 15 height 17
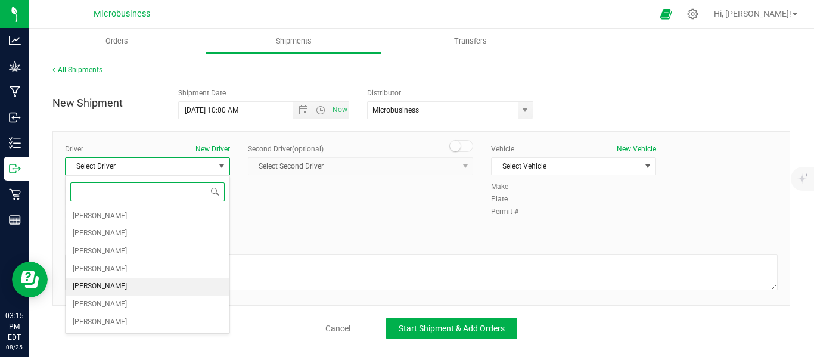
click at [89, 289] on span "[PERSON_NAME]" at bounding box center [100, 287] width 54 height 16
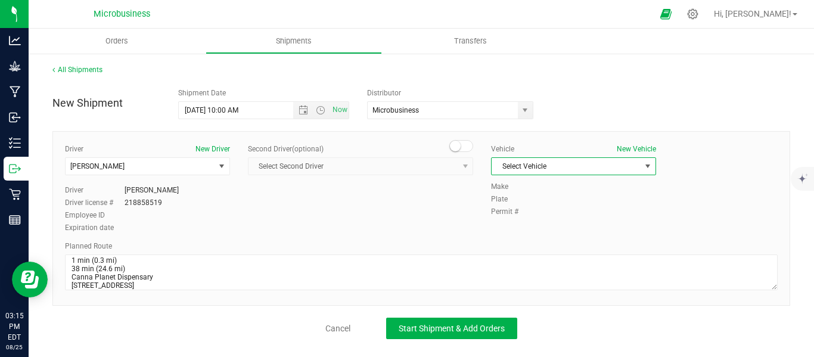
click at [644, 167] on span "select" at bounding box center [648, 167] width 10 height 10
click at [519, 237] on li "Van...([PERSON_NAME])" at bounding box center [574, 240] width 164 height 18
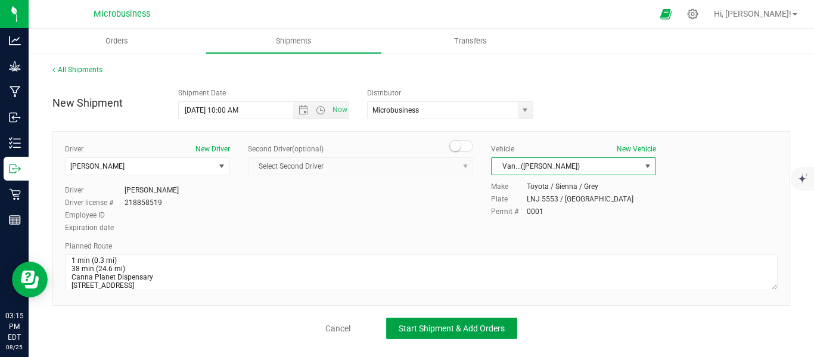
click at [444, 326] on span "Start Shipment & Add Orders" at bounding box center [452, 329] width 106 height 10
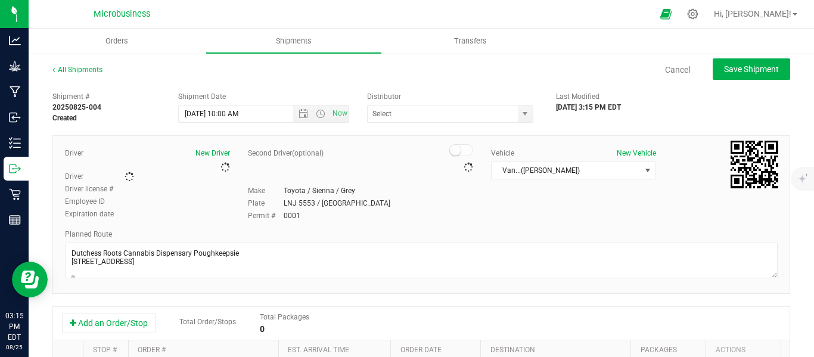
type input "Microbusiness"
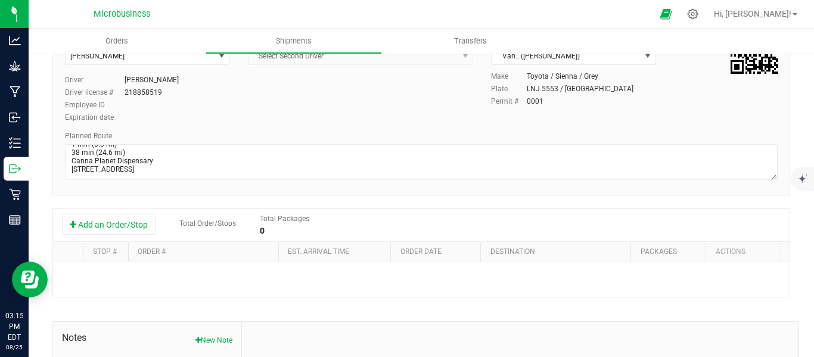
scroll to position [252, 0]
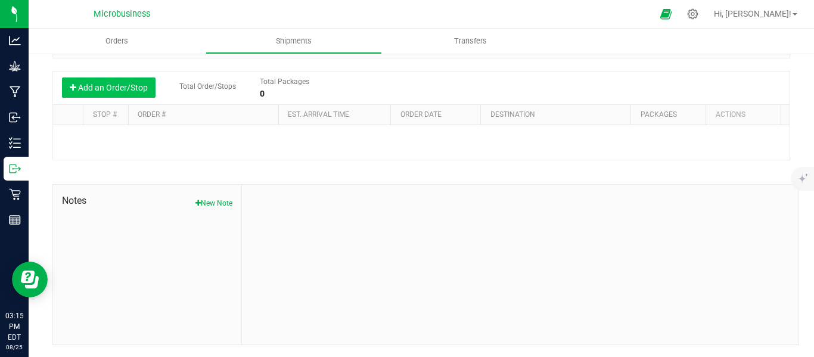
click at [115, 91] on button "Add an Order/Stop" at bounding box center [109, 88] width 94 height 20
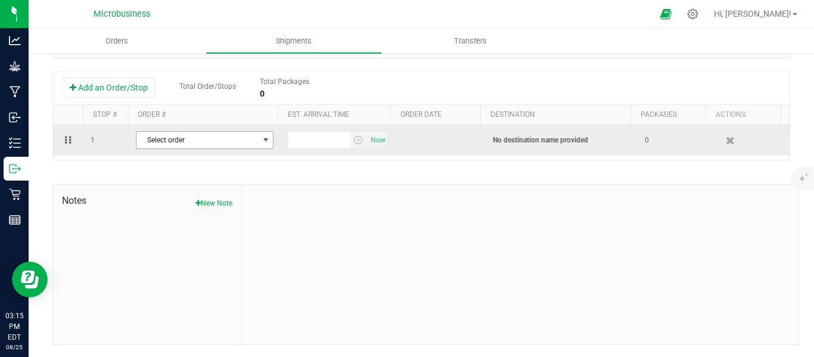
click at [262, 142] on span "select" at bounding box center [266, 140] width 10 height 10
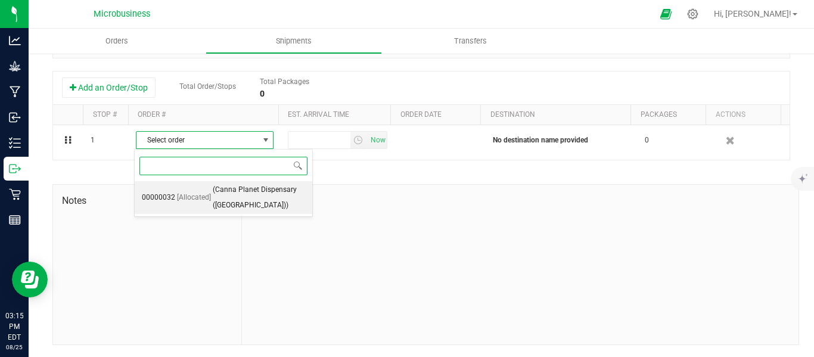
click at [226, 197] on span "(Canna Planet Dispensary ([GEOGRAPHIC_DATA]))" at bounding box center [259, 197] width 92 height 30
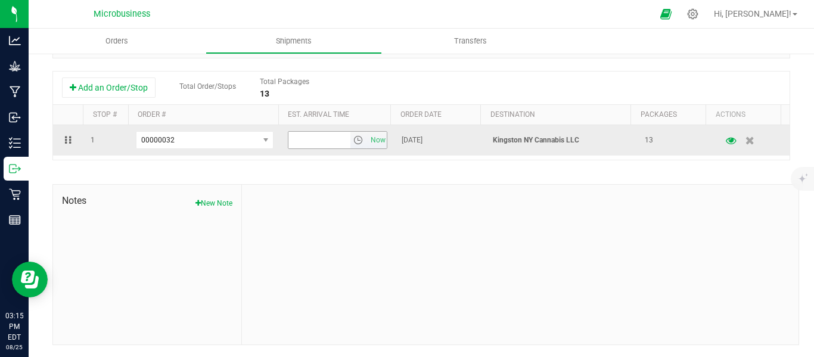
click at [354, 142] on span "select" at bounding box center [359, 140] width 10 height 10
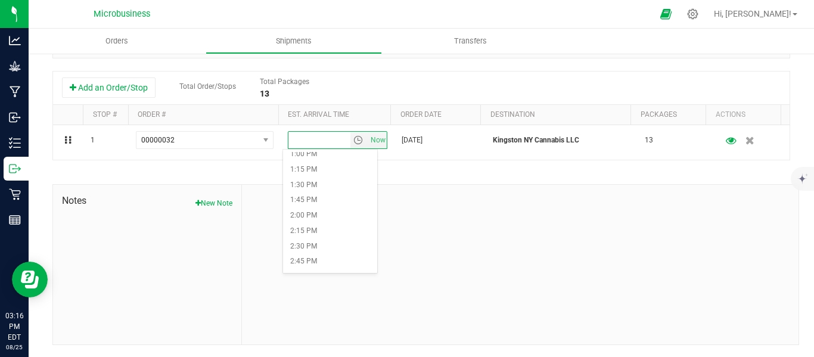
scroll to position [894, 0]
click at [306, 184] on li "3:00 PM" at bounding box center [330, 185] width 94 height 16
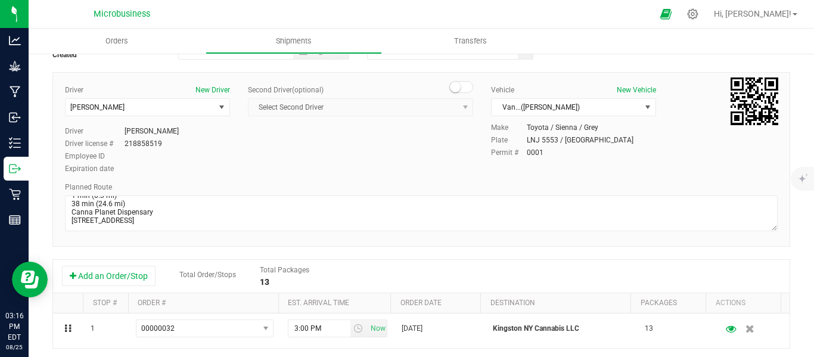
scroll to position [0, 0]
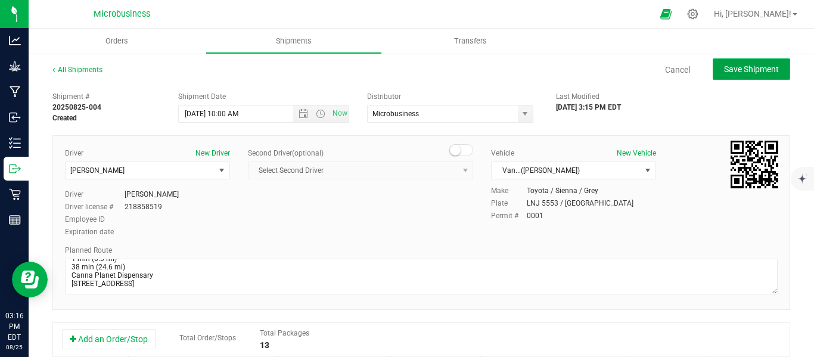
click at [725, 76] on button "Save Shipment" at bounding box center [752, 68] width 78 height 21
type input "[DATE] 2:00 PM"
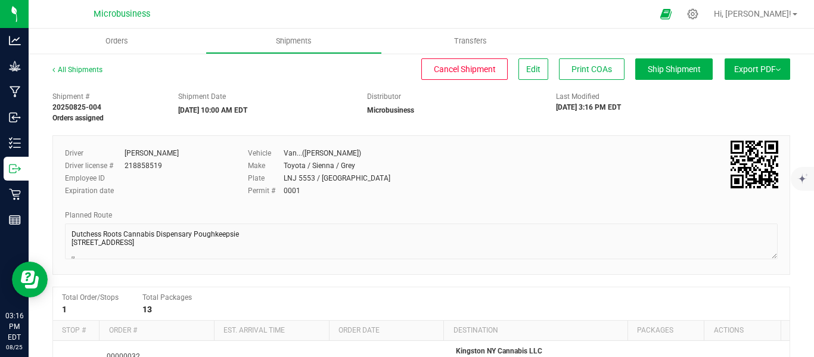
click at [776, 69] on img at bounding box center [778, 70] width 5 height 2
click at [720, 130] on span "NY Manifest" at bounding box center [721, 131] width 39 height 8
